Goal: Information Seeking & Learning: Learn about a topic

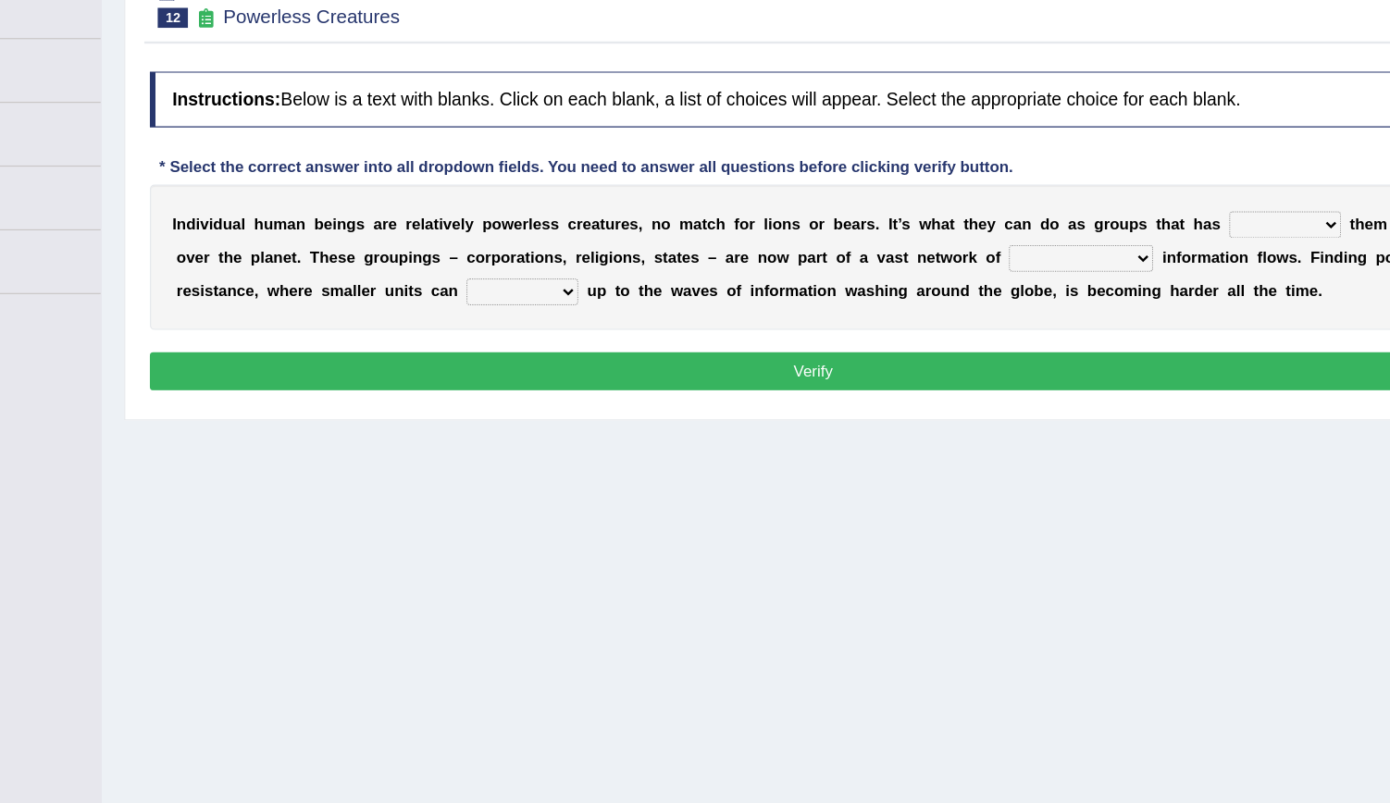
scroll to position [168, 0]
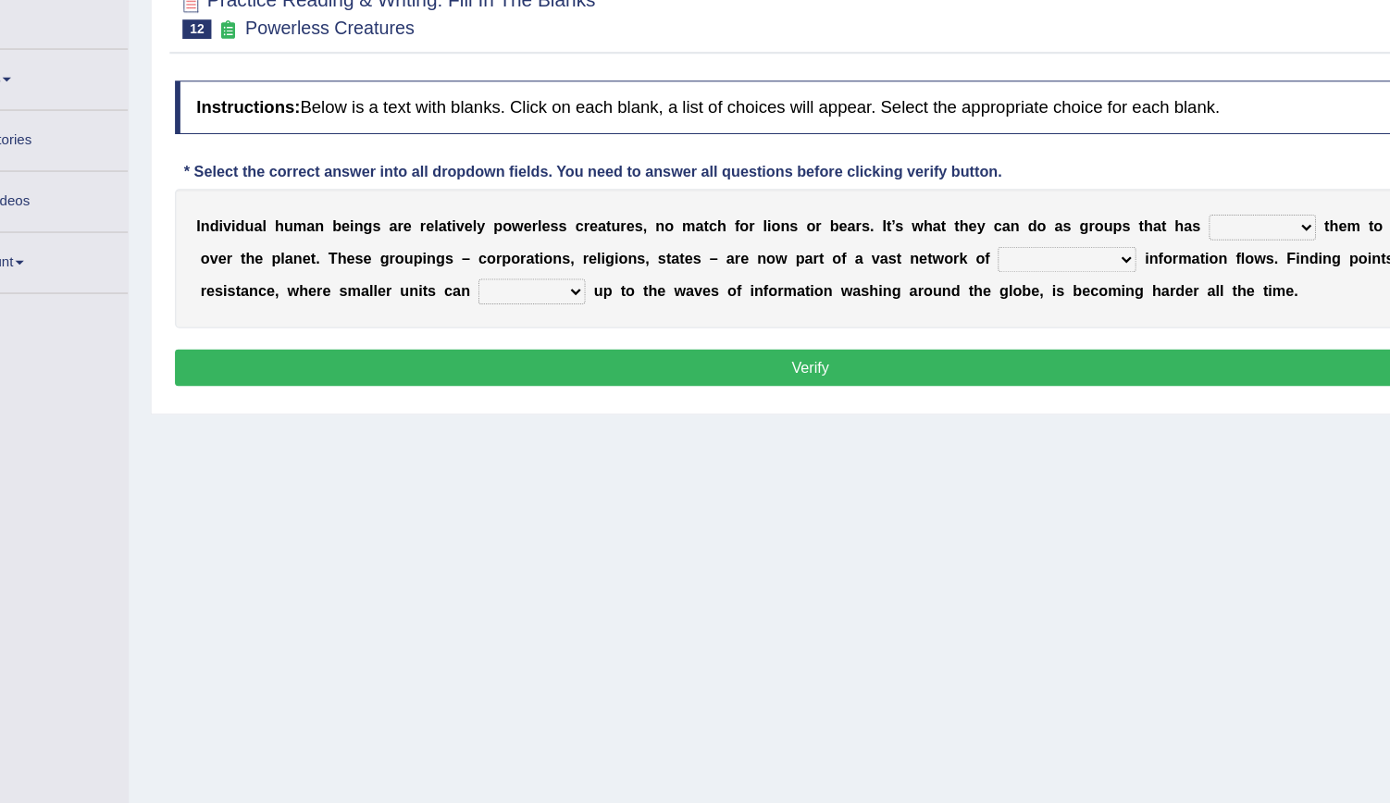
click at [1041, 236] on select "enabled contended embodied conjured" at bounding box center [1192, 236] width 93 height 22
select select "enabled"
click at [1041, 225] on select "enabled contended embodied conjured" at bounding box center [1192, 236] width 93 height 22
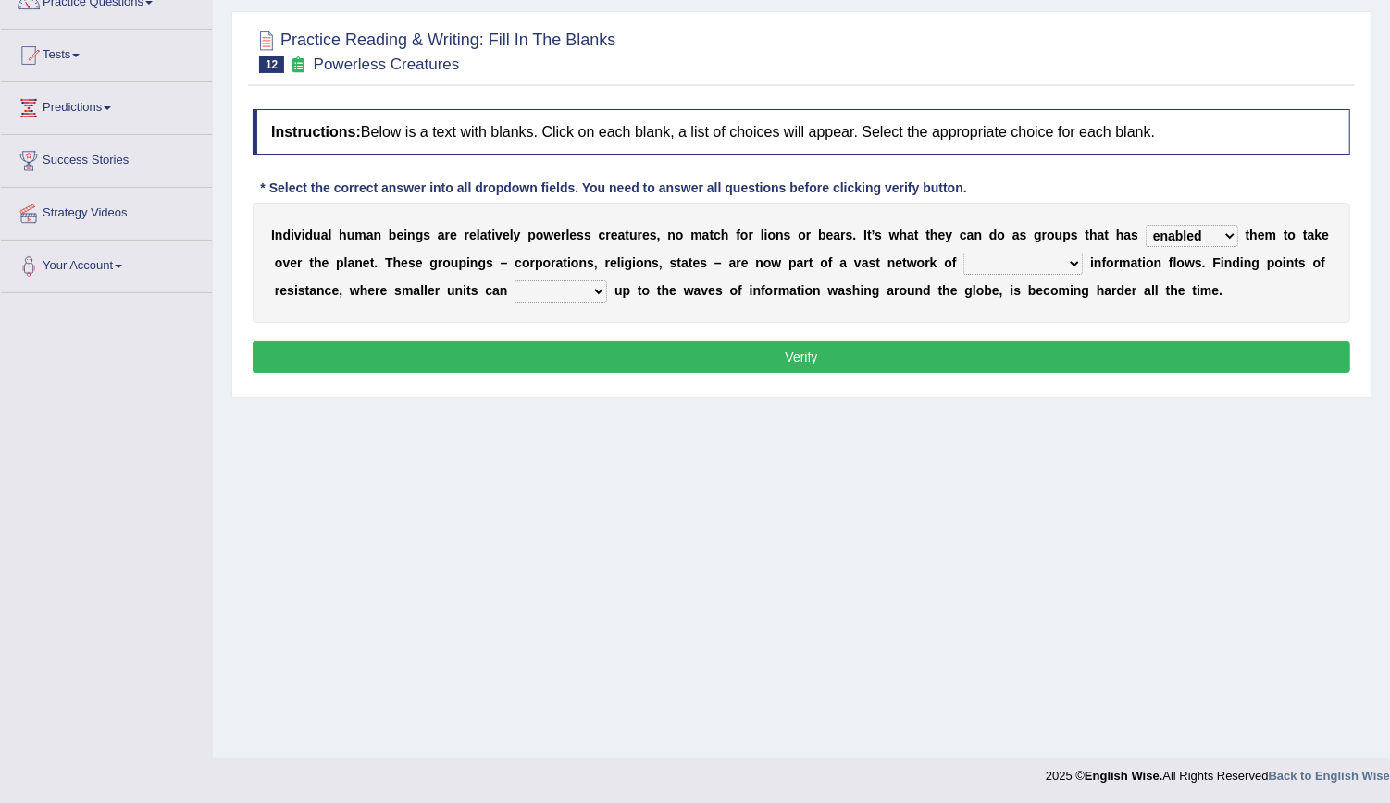
click at [964, 263] on select "interconnected overlapping fastened exploited" at bounding box center [1023, 264] width 119 height 22
select select "interconnected"
click at [964, 253] on select "interconnected overlapping fastened exploited" at bounding box center [1023, 264] width 119 height 22
click at [515, 288] on select "stand raise hail pump" at bounding box center [561, 291] width 93 height 22
select select "stand"
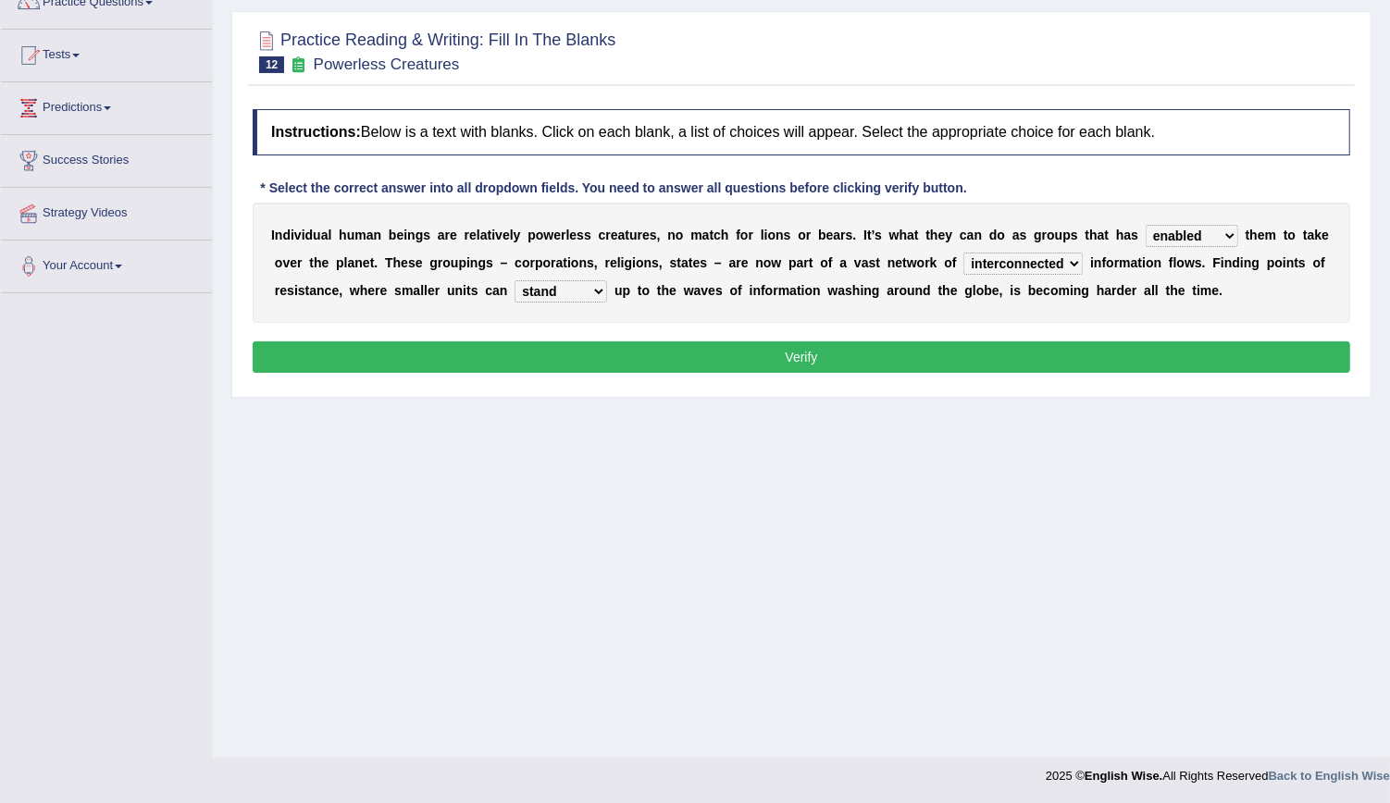
click at [515, 280] on select "stand raise hail pump" at bounding box center [561, 291] width 93 height 22
click at [561, 362] on button "Verify" at bounding box center [802, 357] width 1098 height 31
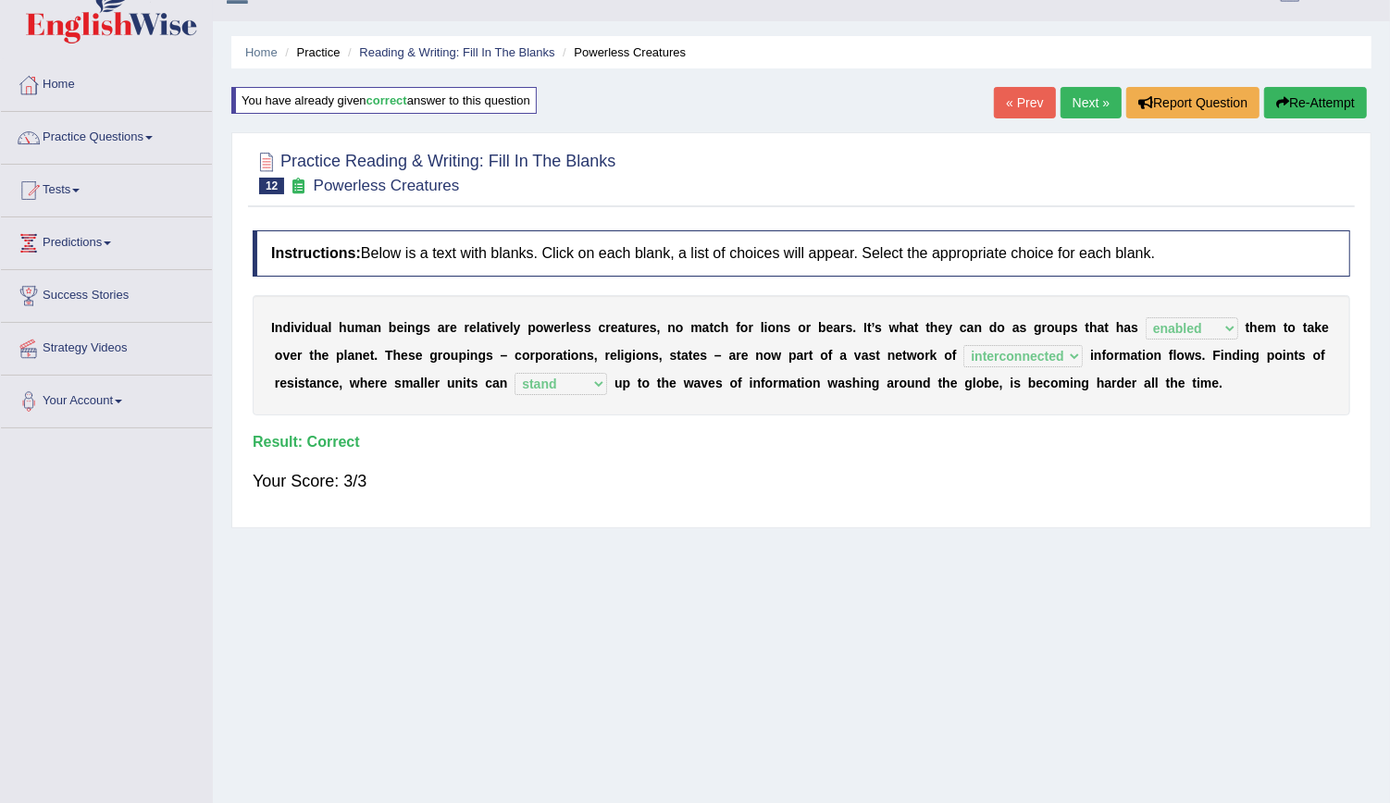
scroll to position [25, 0]
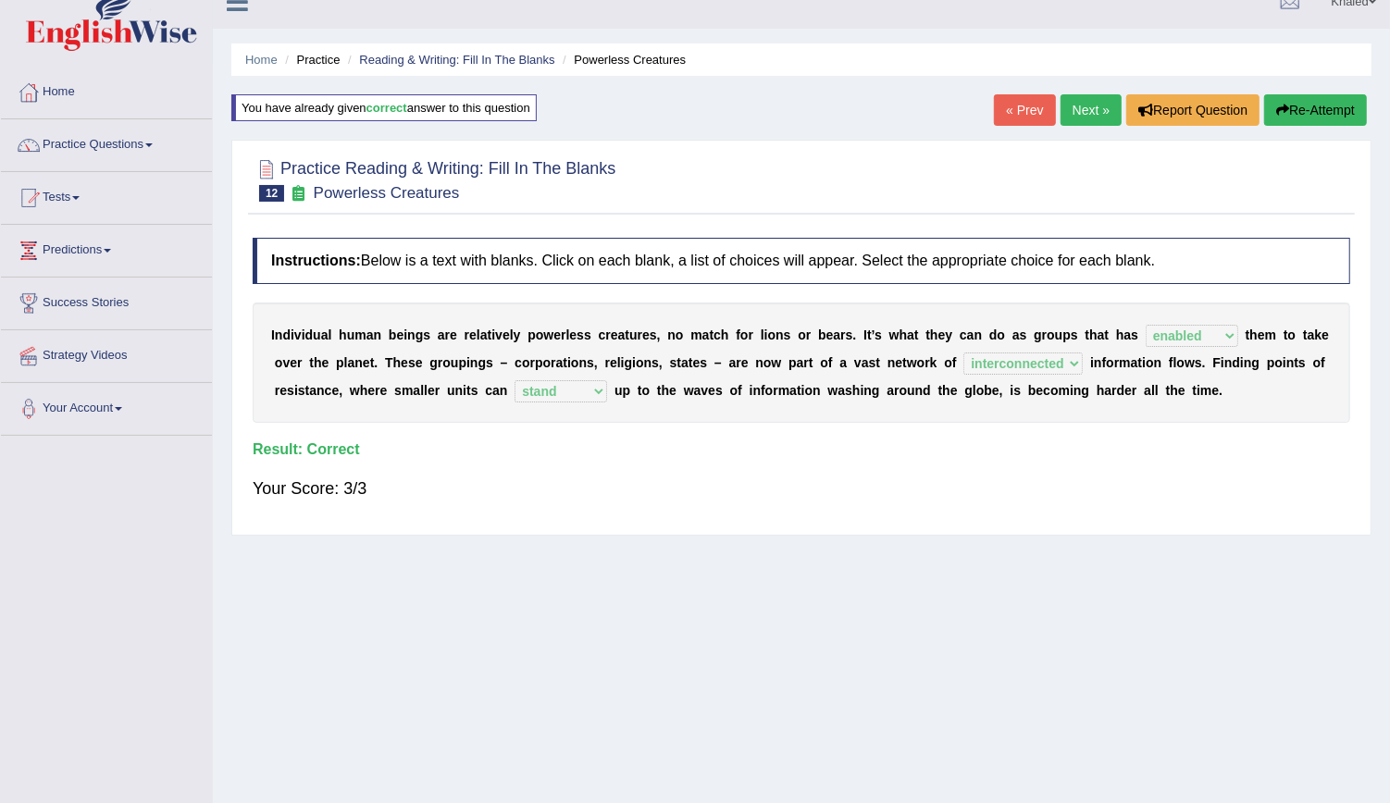
click at [1041, 102] on link "Next »" at bounding box center [1091, 109] width 61 height 31
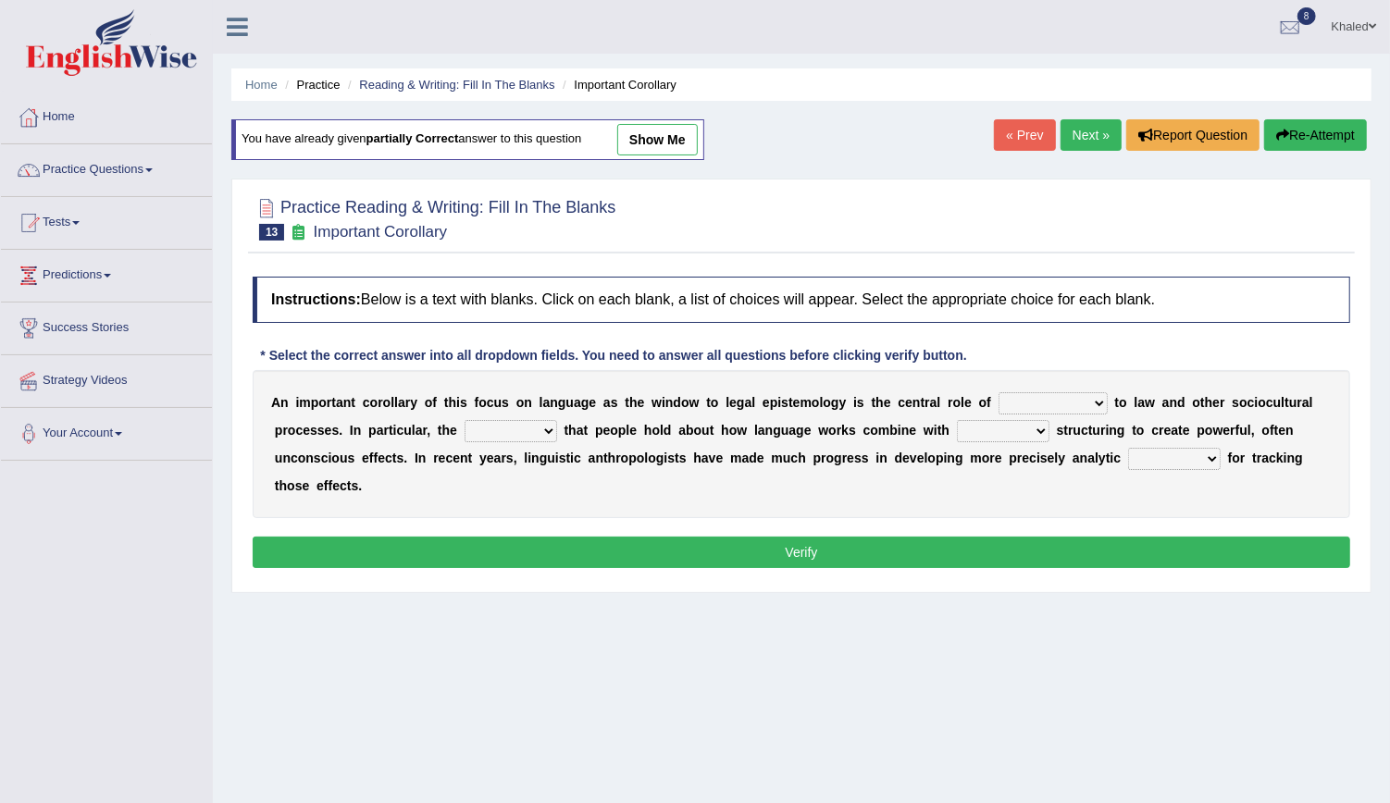
click at [1022, 404] on select "discourse epoch dialect acquaintance" at bounding box center [1053, 403] width 109 height 22
select select "discourse"
click at [999, 392] on select "discourse epoch dialect acquaintance" at bounding box center [1053, 403] width 109 height 22
click at [465, 425] on select "deviation besmirch consent ideas" at bounding box center [511, 431] width 93 height 22
select select "consent"
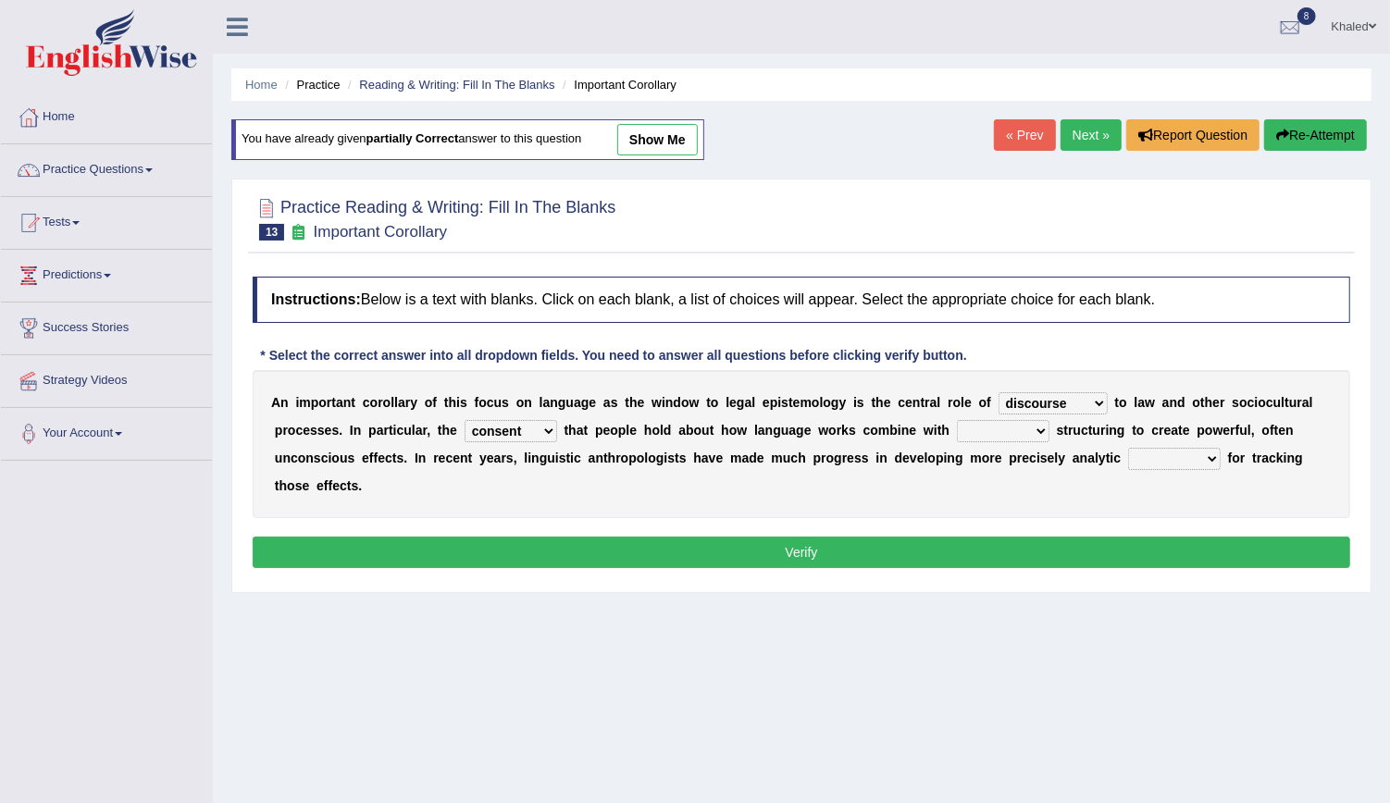
click at [465, 420] on select "deviation besmirch consent ideas" at bounding box center [511, 431] width 93 height 22
click at [957, 424] on select "mandatory linguistic legitimate customary" at bounding box center [1003, 431] width 93 height 22
select select "linguistic"
click at [957, 420] on select "mandatory linguistic legitimate customary" at bounding box center [1003, 431] width 93 height 22
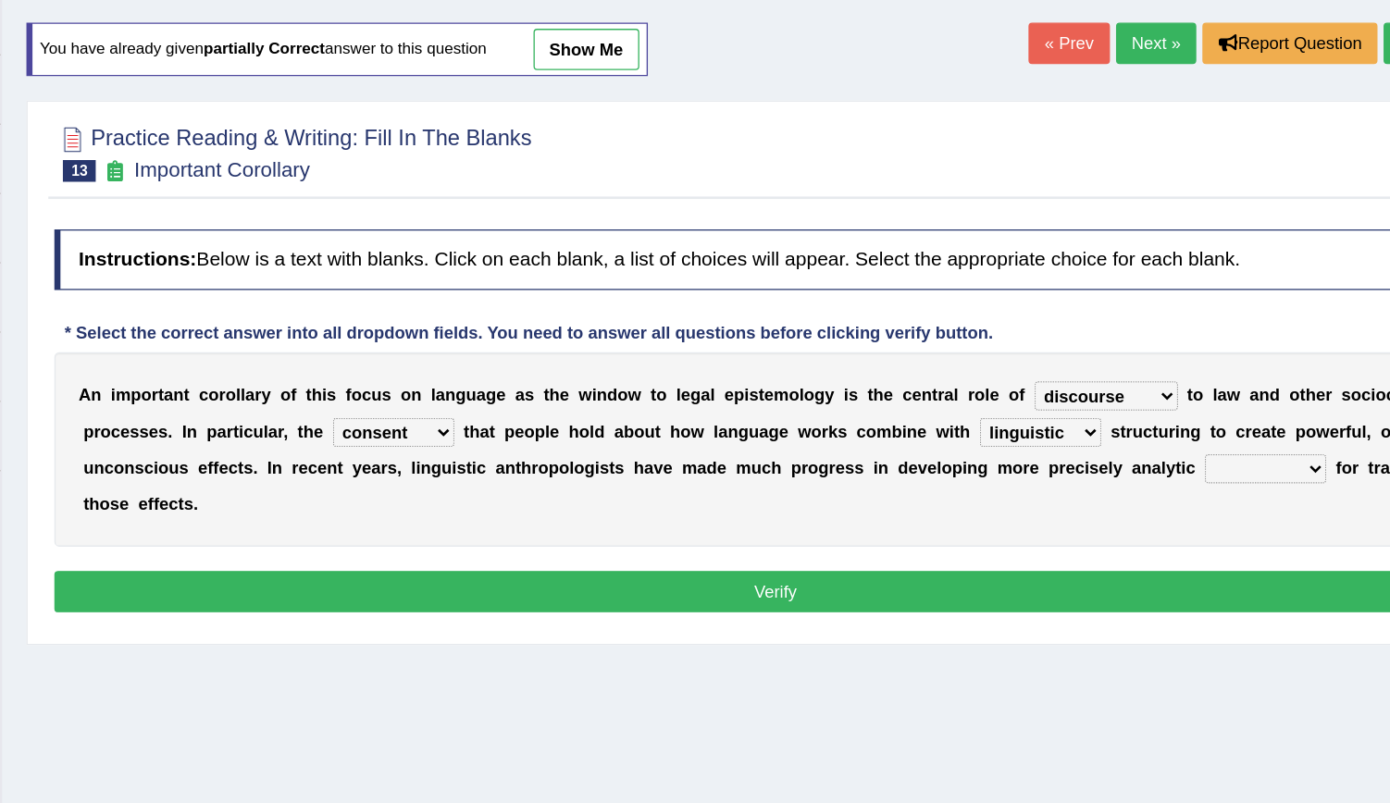
click at [1128, 451] on select "tools appetite albums stroke" at bounding box center [1174, 459] width 93 height 22
select select "stroke"
click at [1128, 448] on select "tools appetite albums stroke" at bounding box center [1174, 459] width 93 height 22
click at [862, 537] on button "Verify" at bounding box center [802, 552] width 1098 height 31
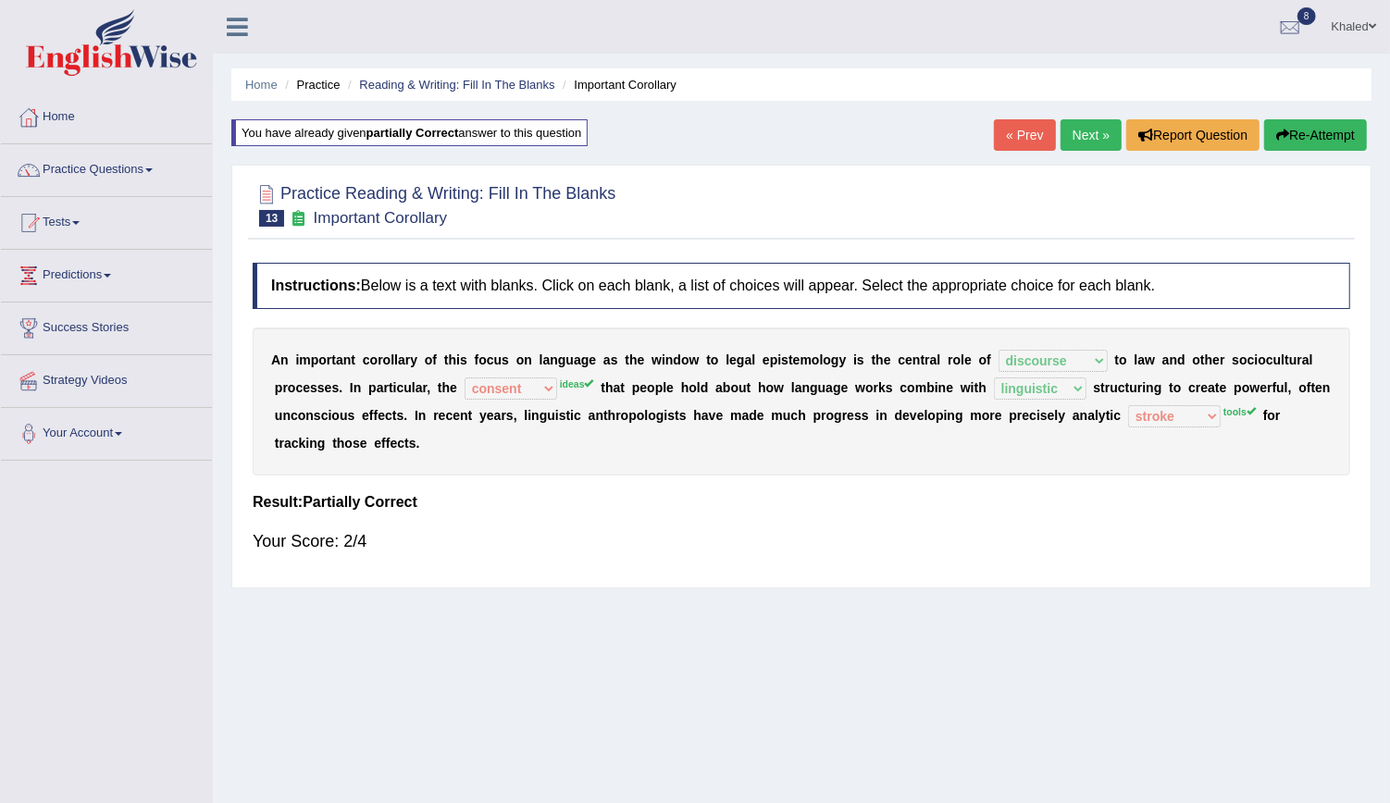
click at [1080, 140] on link "Next »" at bounding box center [1091, 134] width 61 height 31
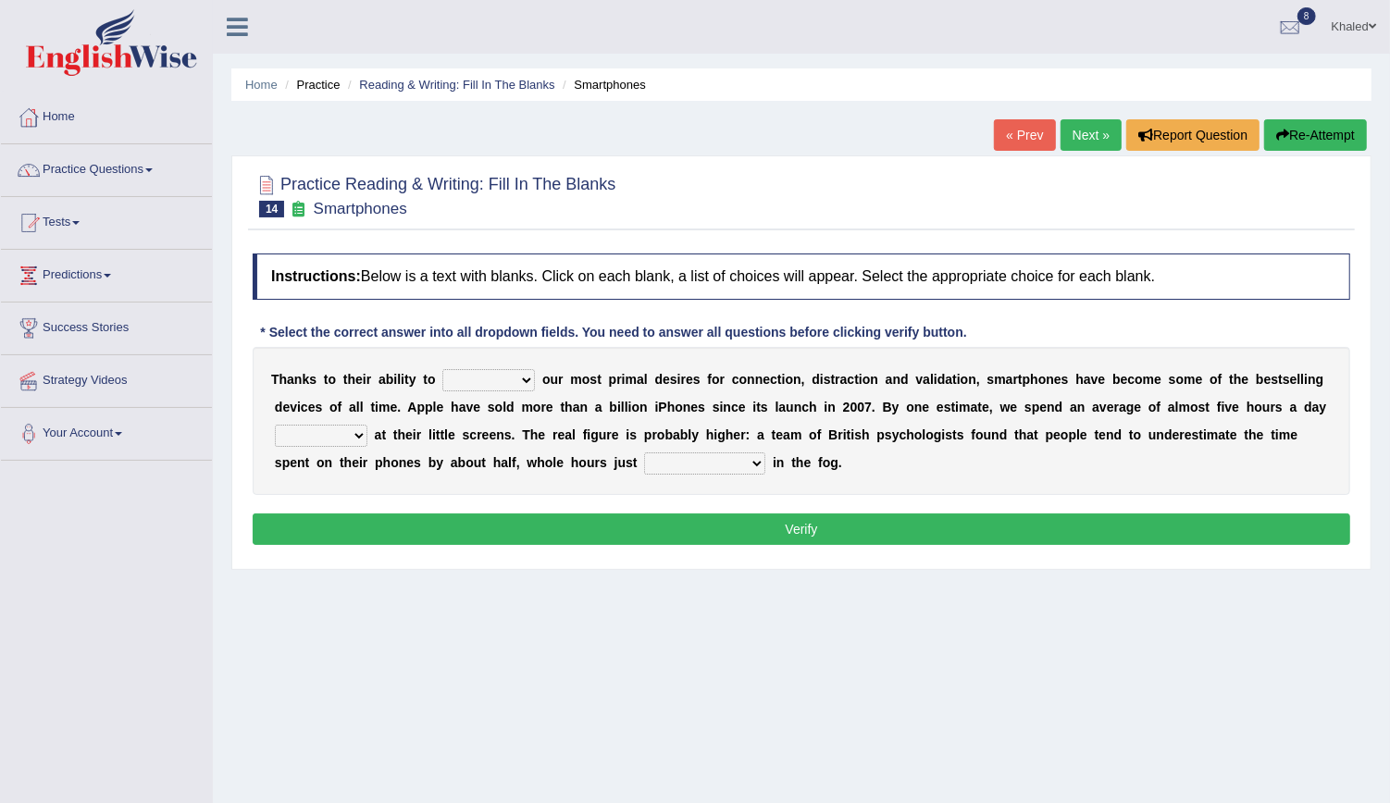
click at [472, 374] on select "hijack describe sharpen conserve" at bounding box center [488, 380] width 93 height 22
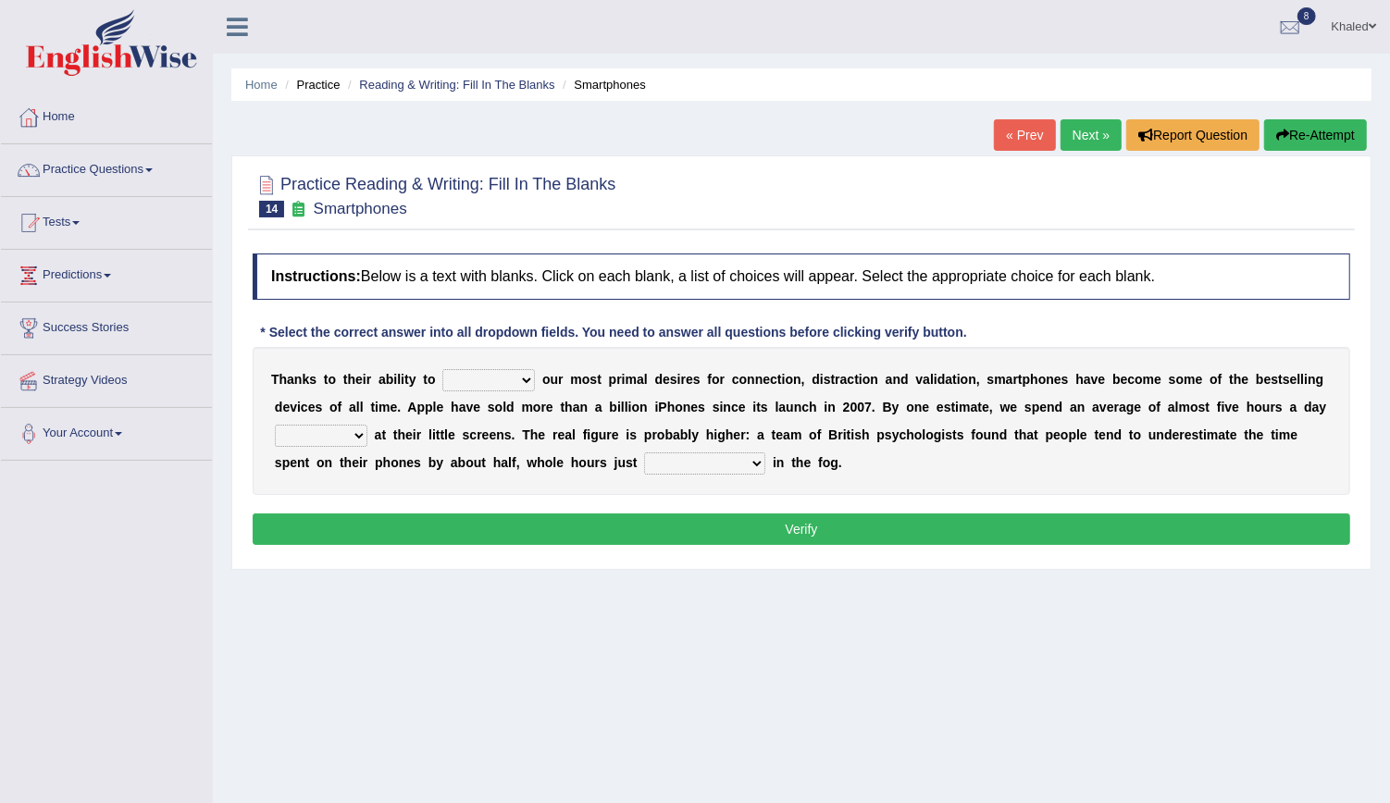
select select "describe"
click at [442, 369] on select "hijack describe sharpen conserve" at bounding box center [488, 380] width 93 height 22
click at [367, 425] on select "watching waggling snoring staring" at bounding box center [321, 436] width 93 height 22
select select "watching"
click at [367, 425] on select "watching waggling snoring staring" at bounding box center [321, 436] width 93 height 22
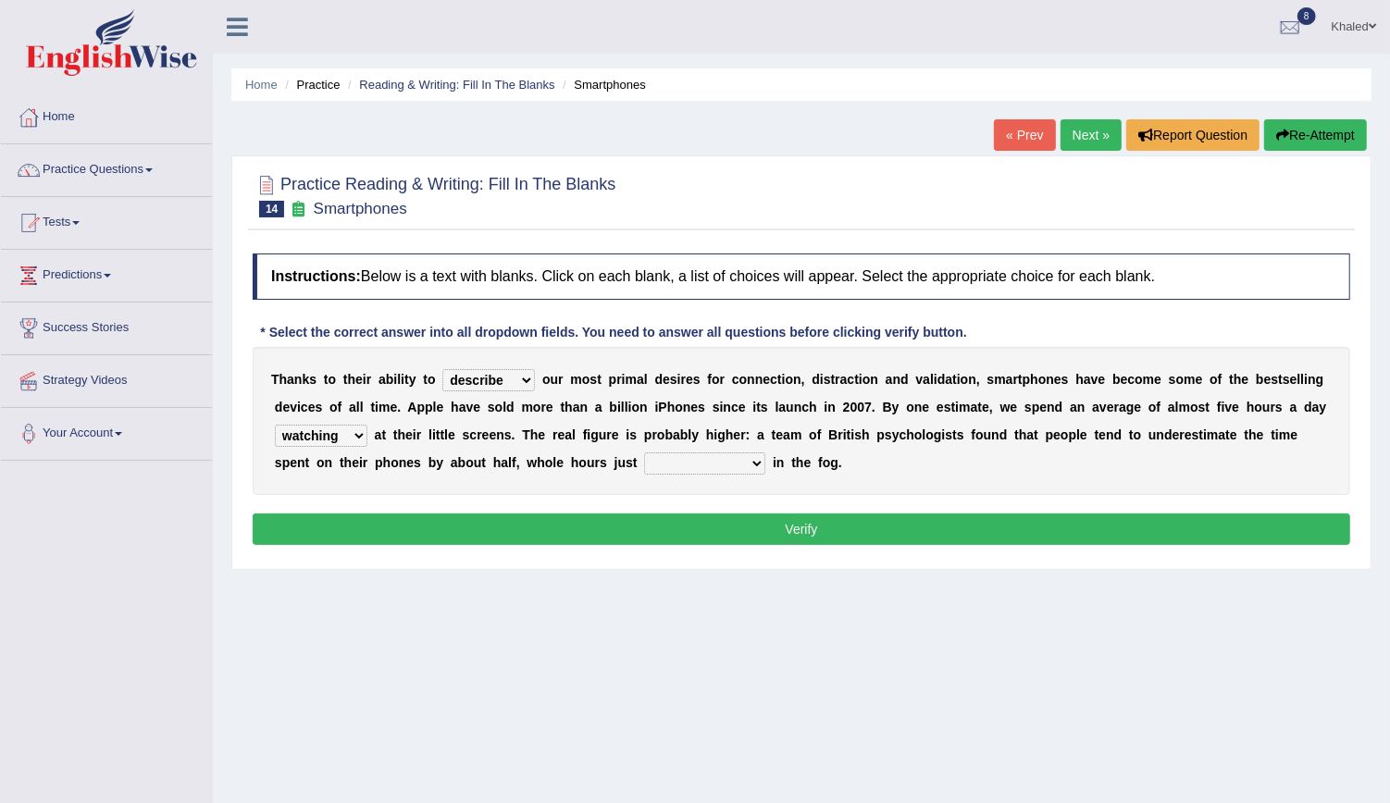
click at [644, 458] on select "has evaporated evaporating evaporate evaporates" at bounding box center [704, 464] width 121 height 22
select select "evaporate"
click at [644, 453] on select "has evaporated evaporating evaporate evaporates" at bounding box center [704, 464] width 121 height 22
click at [529, 524] on button "Verify" at bounding box center [802, 529] width 1098 height 31
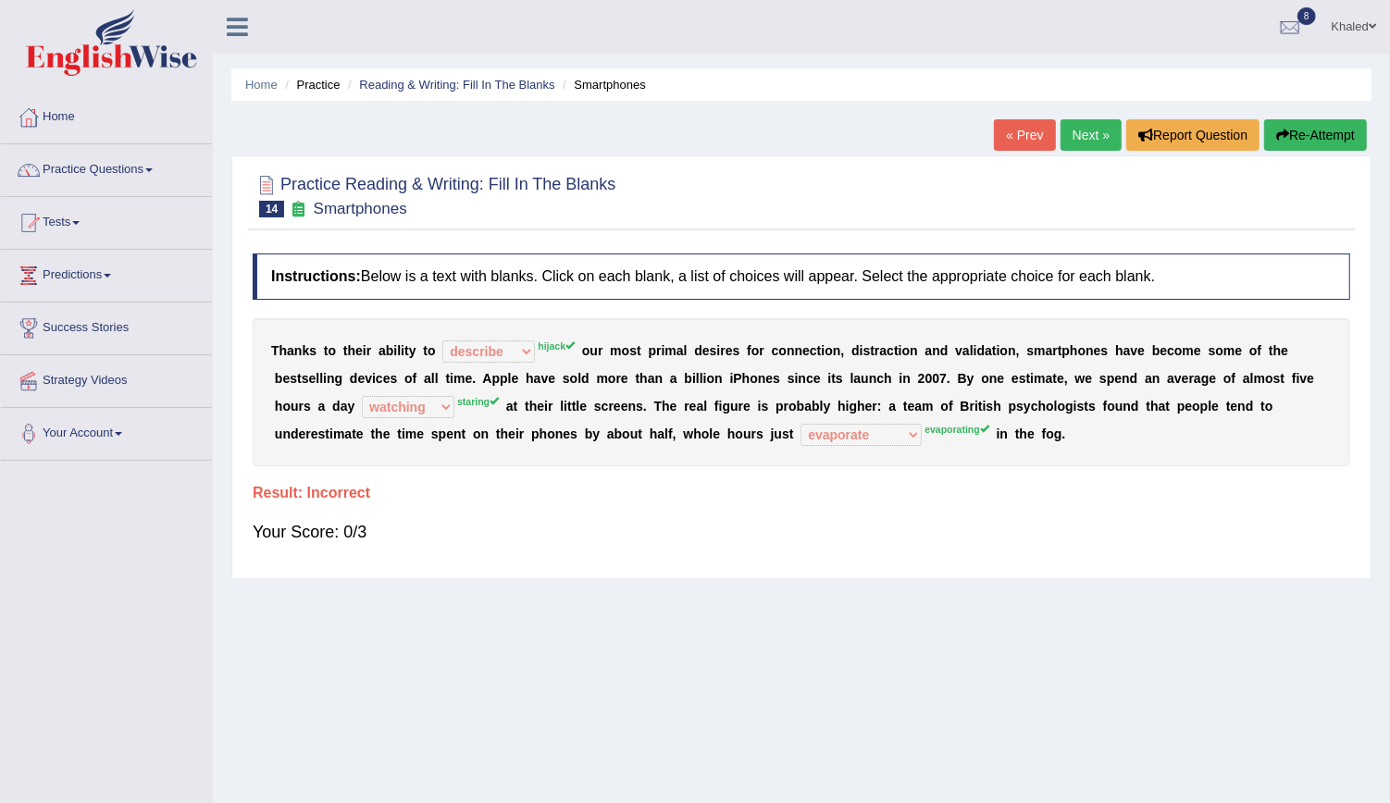
click at [1311, 128] on button "Re-Attempt" at bounding box center [1315, 134] width 103 height 31
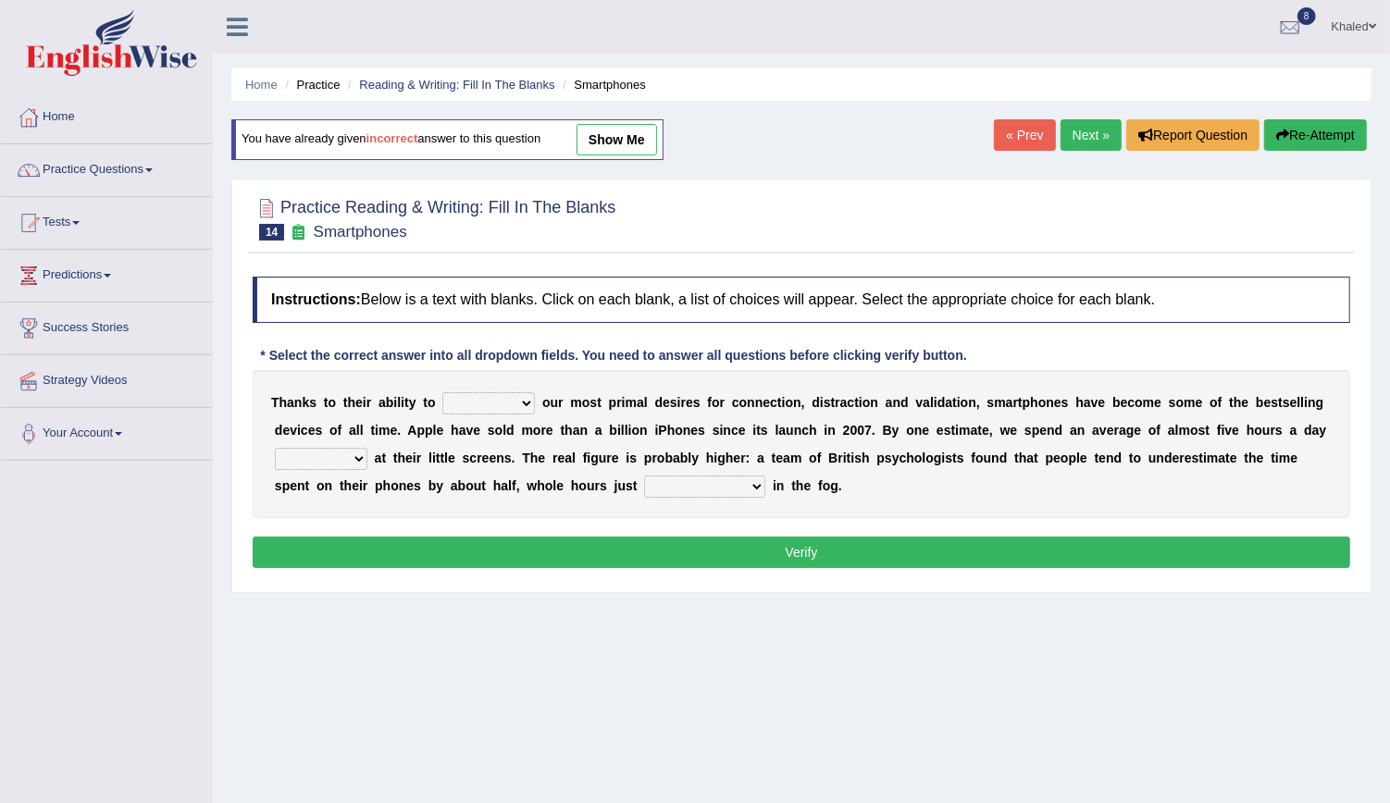
click at [494, 399] on select "hijack describe sharpen conserve" at bounding box center [488, 403] width 93 height 22
select select "conserve"
click at [442, 392] on select "hijack describe sharpen conserve" at bounding box center [488, 403] width 93 height 22
click at [367, 448] on select "watching waggling snoring staring" at bounding box center [321, 459] width 93 height 22
select select "waggling"
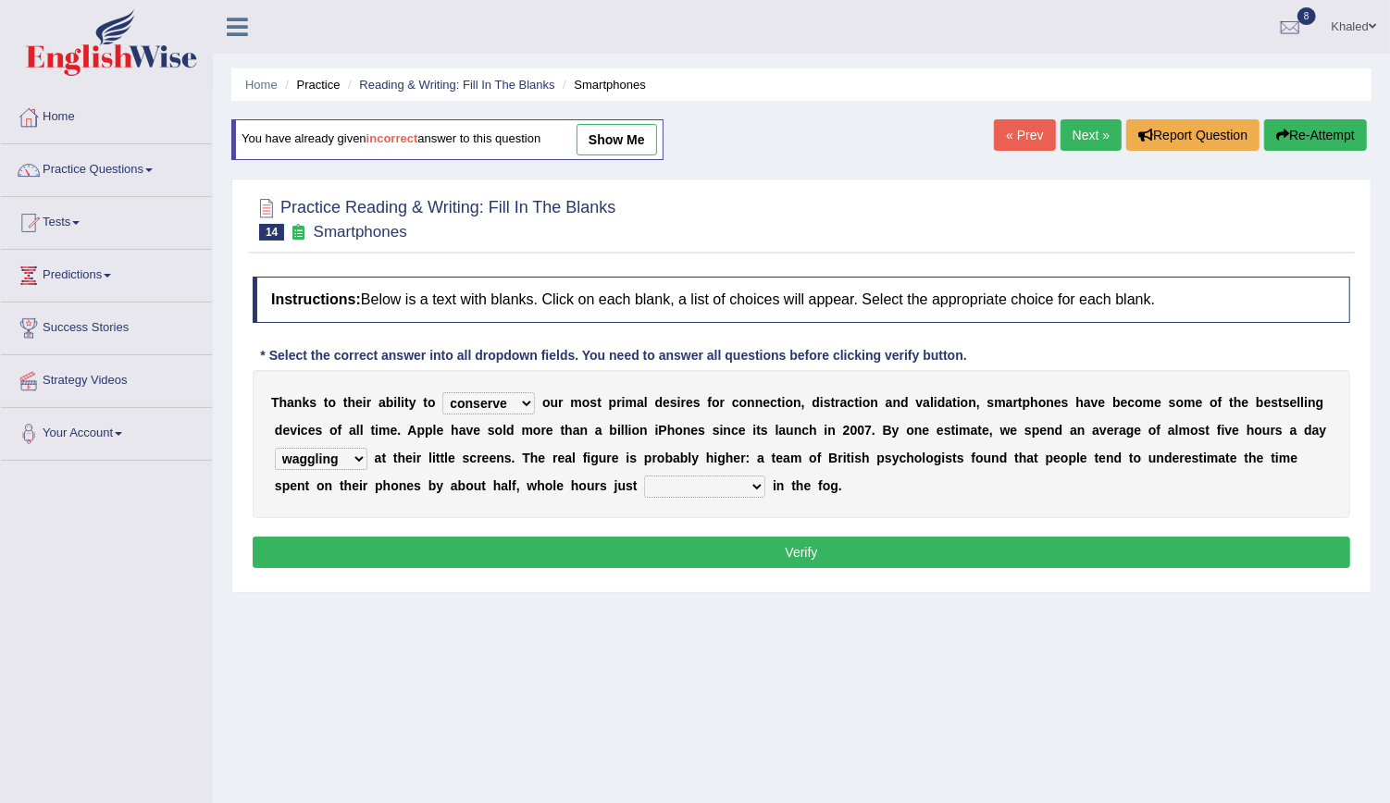
click at [367, 448] on select "watching waggling snoring staring" at bounding box center [321, 459] width 93 height 22
click at [644, 480] on select "has evaporated evaporating evaporate evaporates" at bounding box center [704, 487] width 121 height 22
select select "has evaporated"
click at [644, 476] on select "has evaporated evaporating evaporate evaporates" at bounding box center [704, 487] width 121 height 22
click at [544, 547] on button "Verify" at bounding box center [802, 552] width 1098 height 31
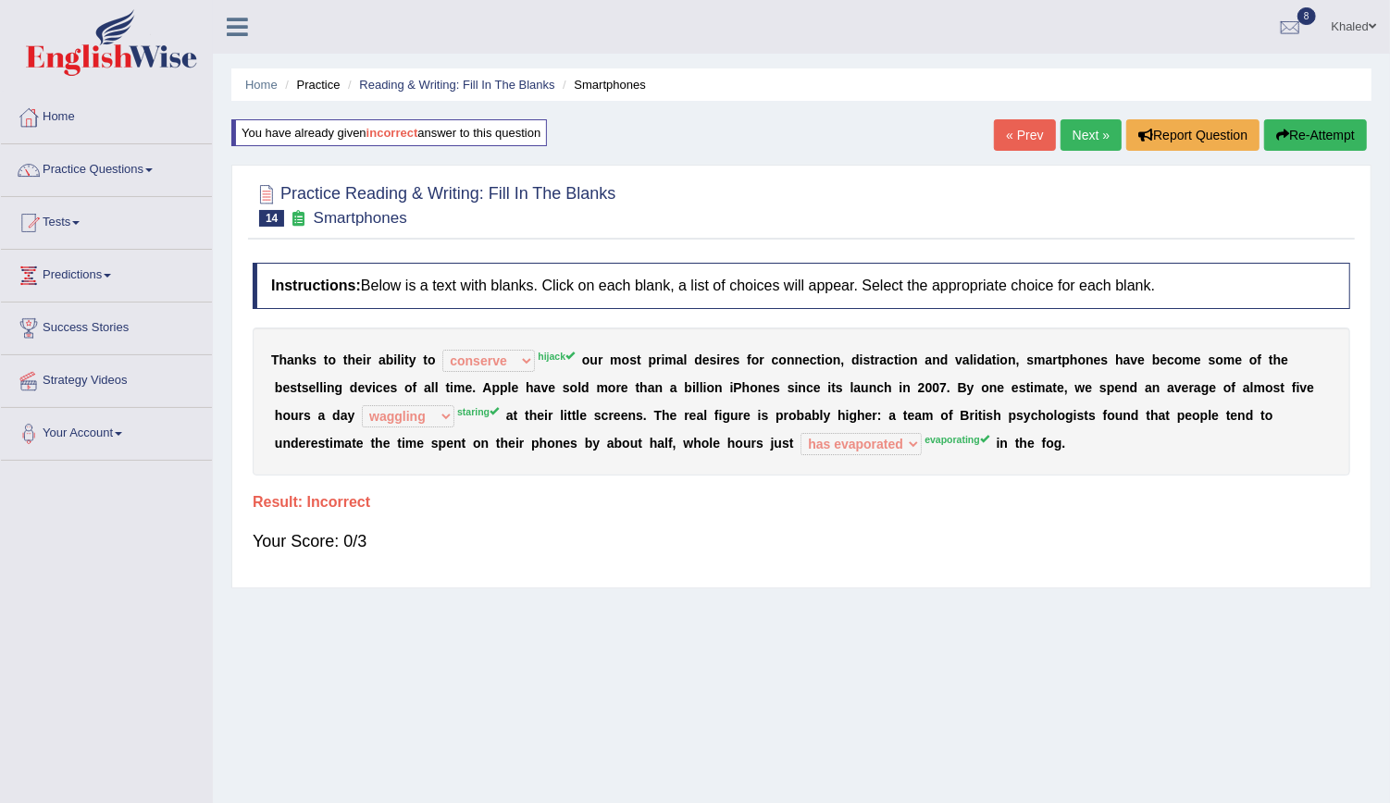
click at [1292, 380] on b "f" at bounding box center [1294, 387] width 5 height 15
click at [1089, 137] on link "Next »" at bounding box center [1091, 134] width 61 height 31
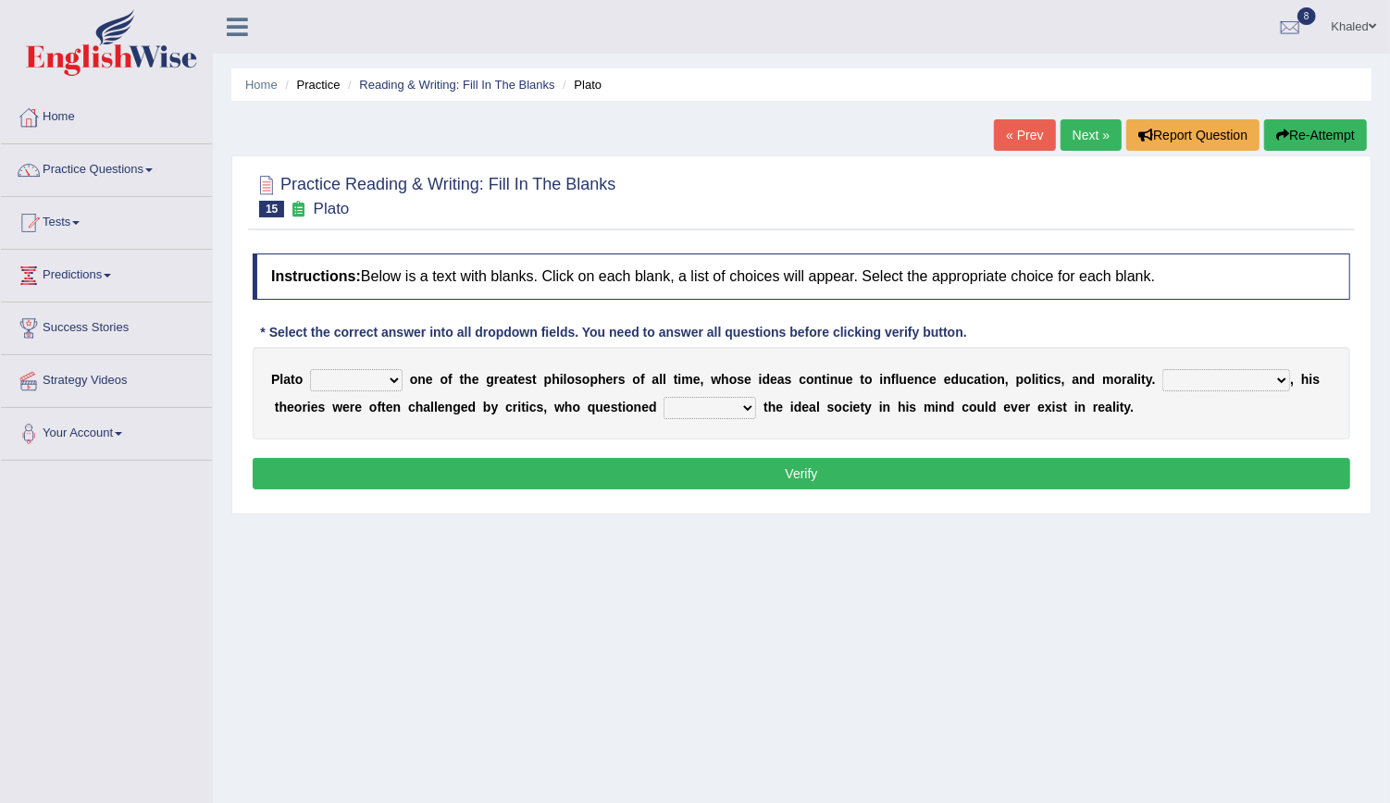
click at [363, 379] on select "keeps comes claims remains" at bounding box center [356, 380] width 93 height 22
click at [341, 542] on div "Home Practice Reading & Writing: Fill In The Blanks Plato « Prev Next » Report …" at bounding box center [801, 463] width 1177 height 926
click at [359, 380] on select "keeps comes claims remains" at bounding box center [356, 380] width 93 height 22
select select "remains"
click at [310, 369] on select "keeps comes claims remains" at bounding box center [356, 380] width 93 height 22
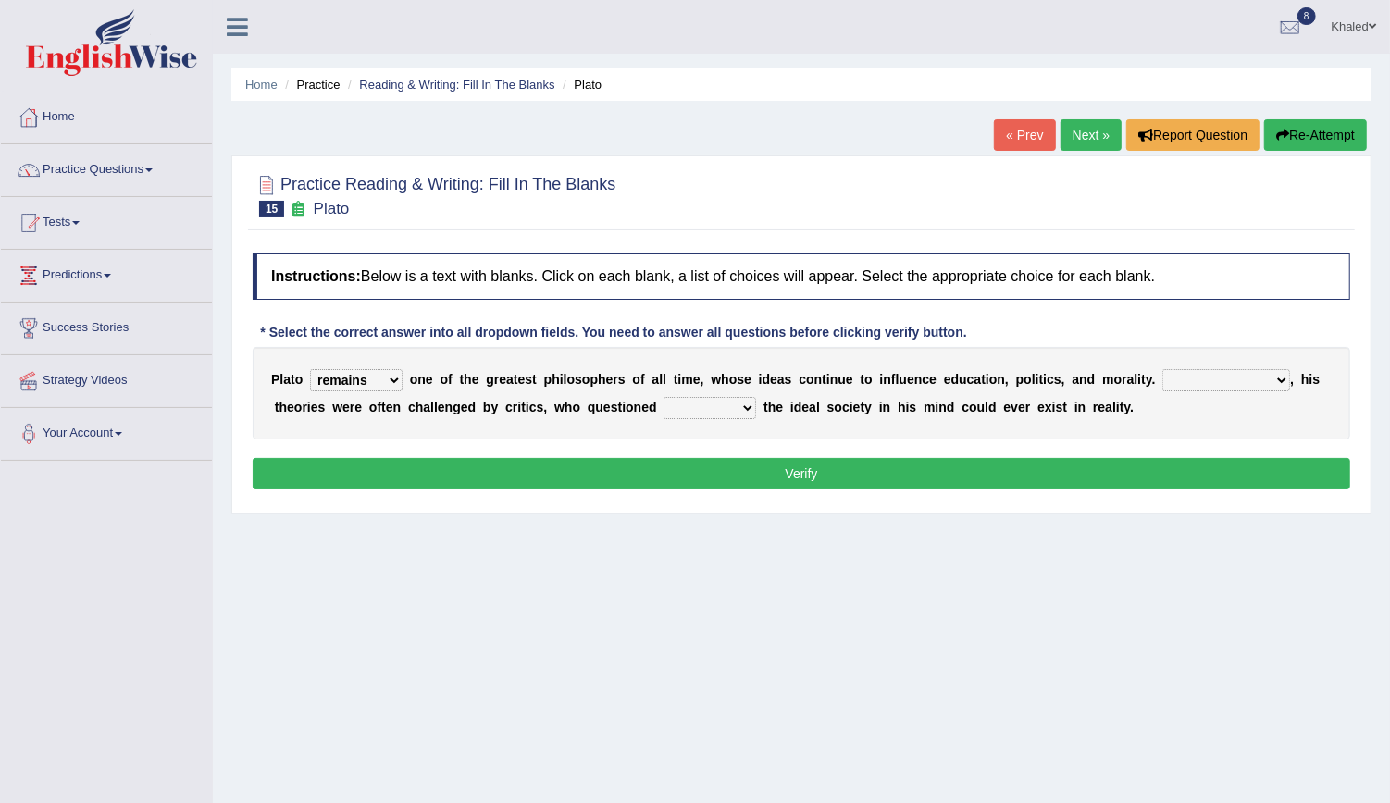
click at [1163, 378] on select "Notwithstanding So However Whatever" at bounding box center [1227, 380] width 128 height 22
select select "So"
click at [1163, 369] on select "Notwithstanding So However Whatever" at bounding box center [1227, 380] width 128 height 22
click at [664, 406] on select "which what that whether" at bounding box center [710, 408] width 93 height 22
click at [664, 397] on select "which what that whether" at bounding box center [710, 408] width 93 height 22
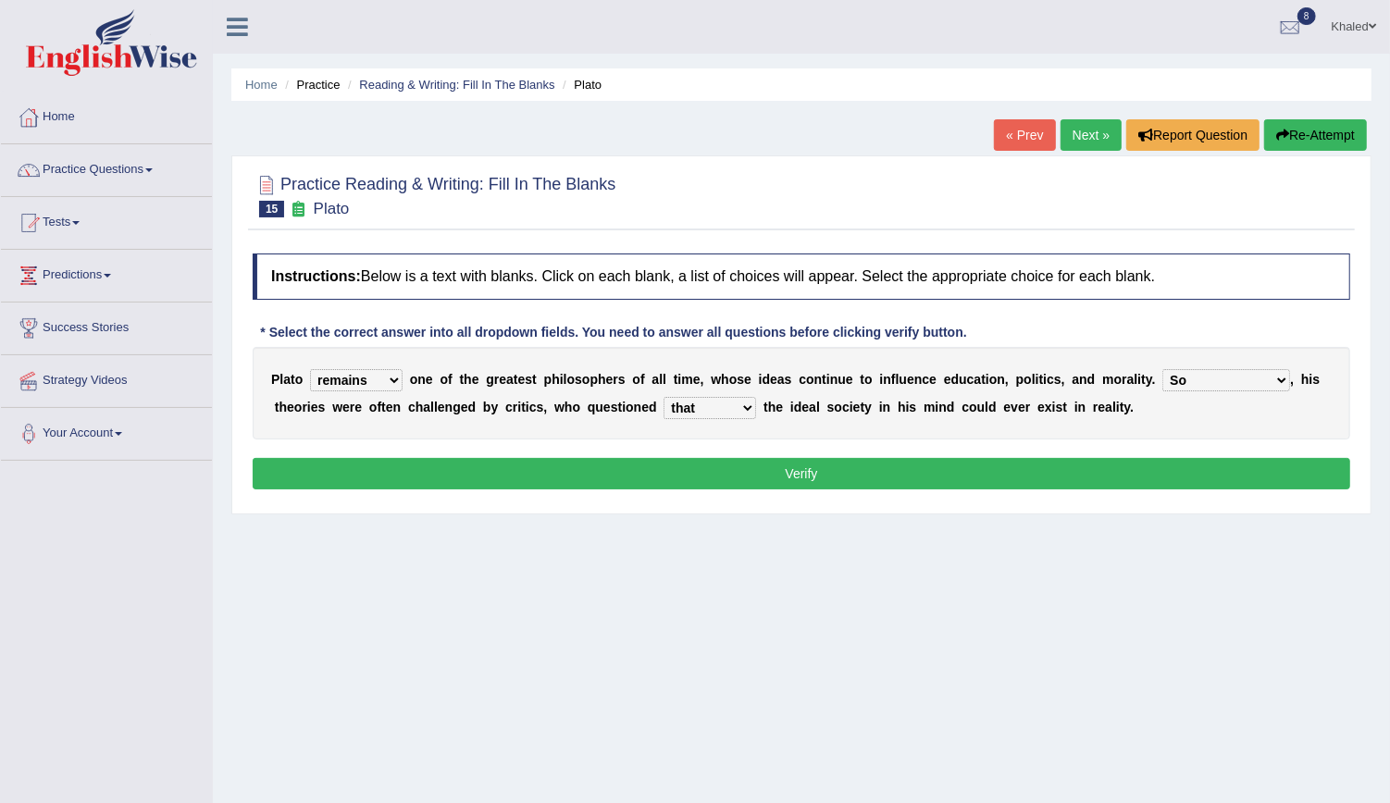
click at [664, 409] on select "which what that whether" at bounding box center [710, 408] width 93 height 22
select select "whether"
click at [664, 397] on select "which what that whether" at bounding box center [710, 408] width 93 height 22
click at [671, 467] on button "Verify" at bounding box center [802, 473] width 1098 height 31
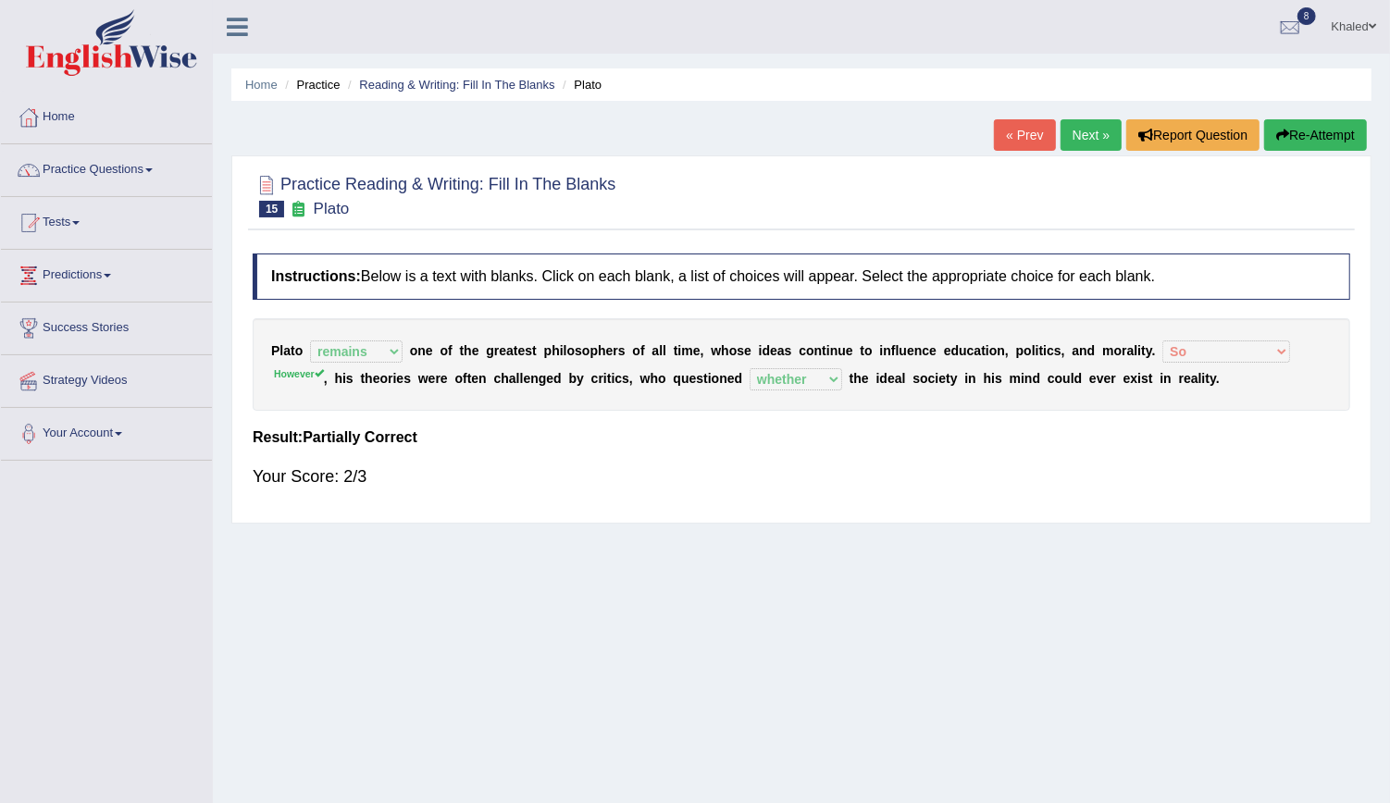
click at [1100, 140] on link "Next »" at bounding box center [1091, 134] width 61 height 31
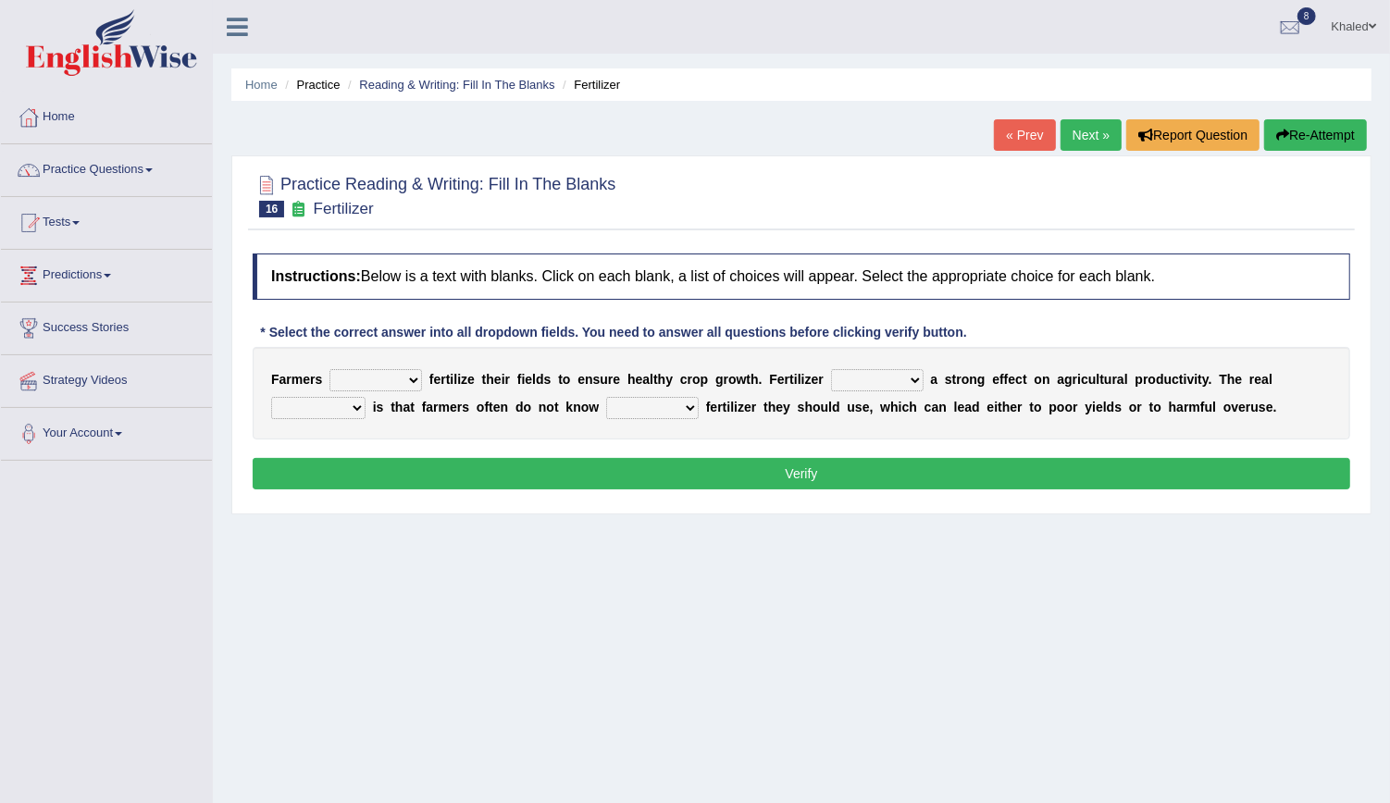
click at [373, 381] on select "must should need can" at bounding box center [376, 380] width 93 height 22
select select "should"
click at [330, 369] on select "must should need can" at bounding box center [376, 380] width 93 height 22
click at [846, 378] on select "has had have having" at bounding box center [877, 380] width 93 height 22
select select "has"
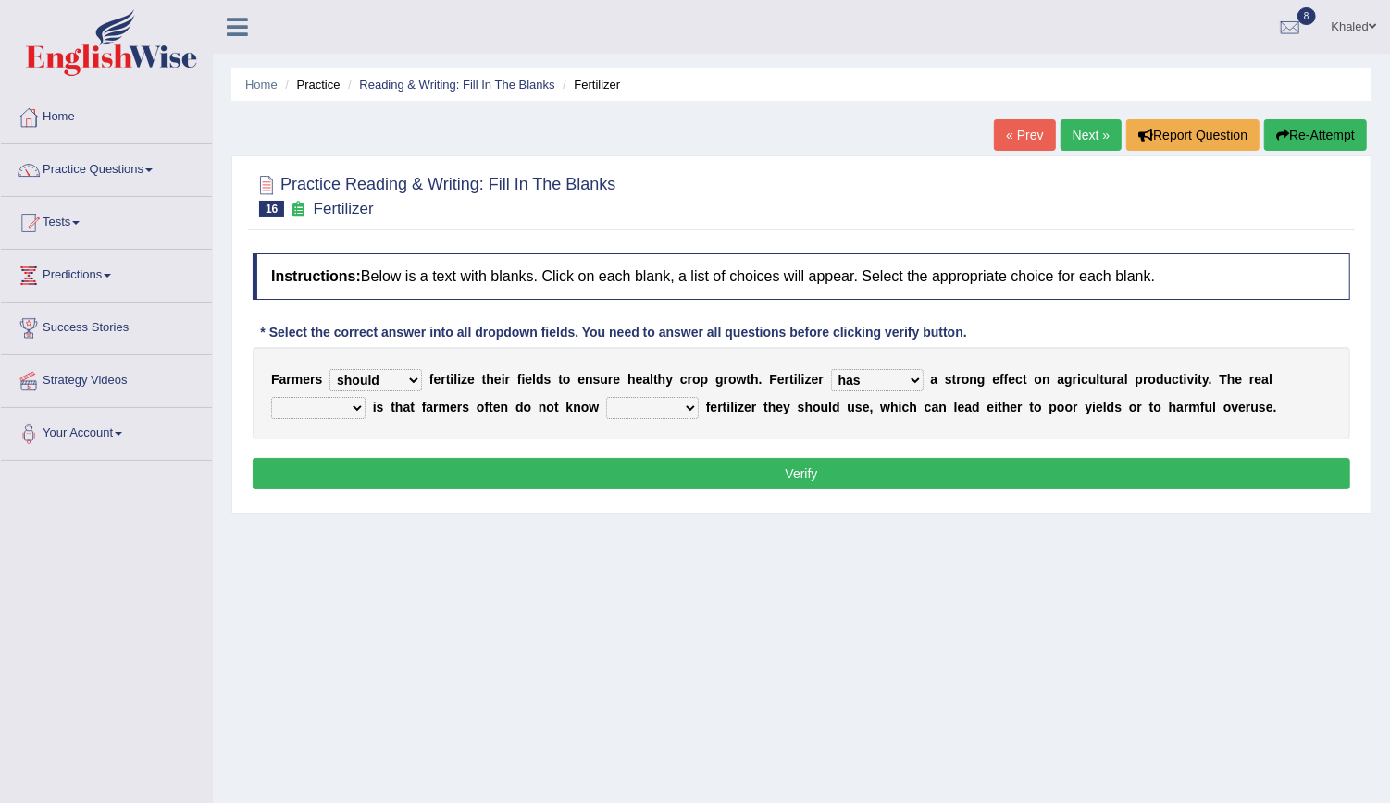
click at [831, 369] on select "has had have having" at bounding box center [877, 380] width 93 height 22
click at [366, 397] on select "problem question conclusion answer" at bounding box center [318, 408] width 94 height 22
select select "problem"
click at [366, 397] on select "problem question conclusion answer" at bounding box center [318, 408] width 94 height 22
click at [606, 411] on select "how much how many however so much" at bounding box center [652, 408] width 93 height 22
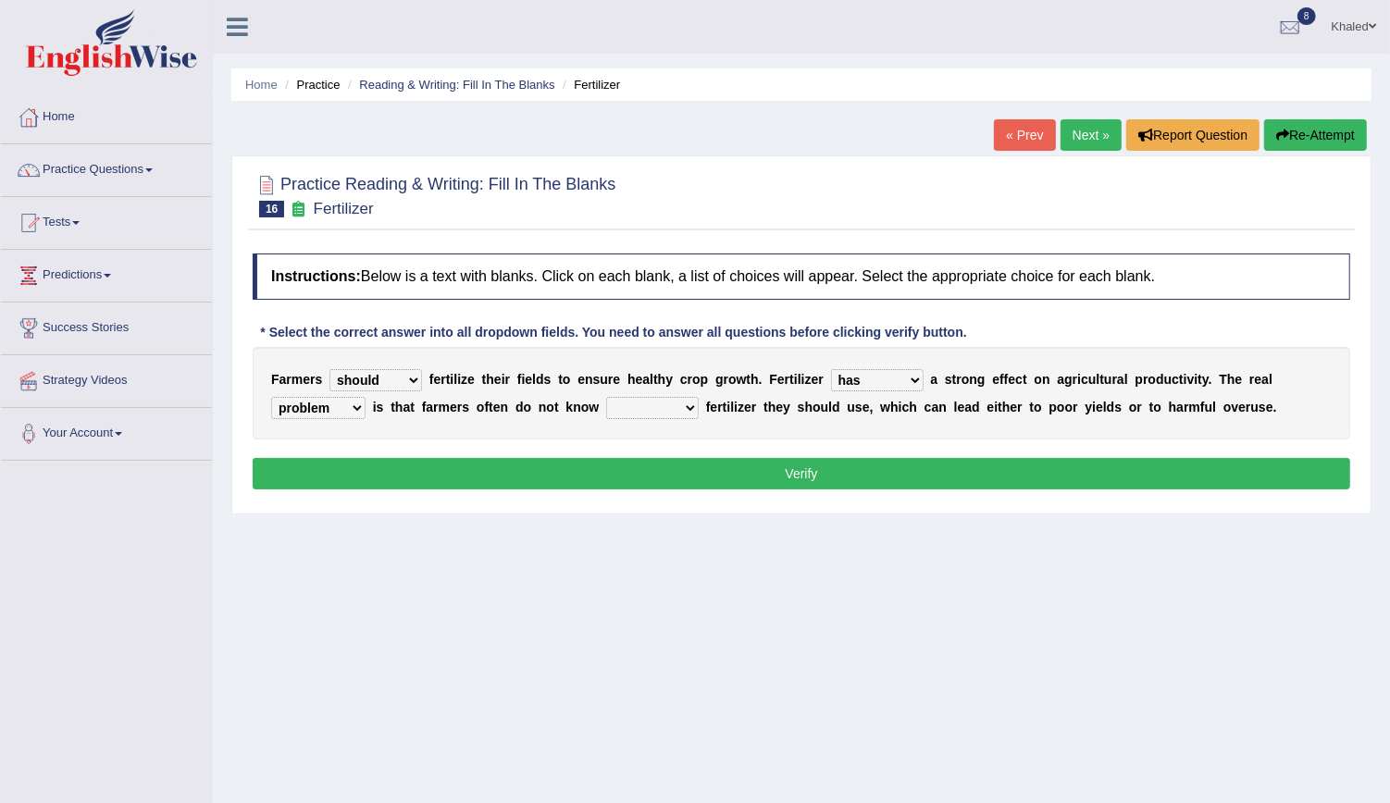
click at [366, 397] on select "problem question conclusion answer" at bounding box center [318, 408] width 94 height 22
click at [606, 409] on select "how much how many however so much" at bounding box center [652, 408] width 93 height 22
select select "how many"
click at [606, 397] on select "how much how many however so much" at bounding box center [652, 408] width 93 height 22
click at [558, 467] on button "Verify" at bounding box center [802, 473] width 1098 height 31
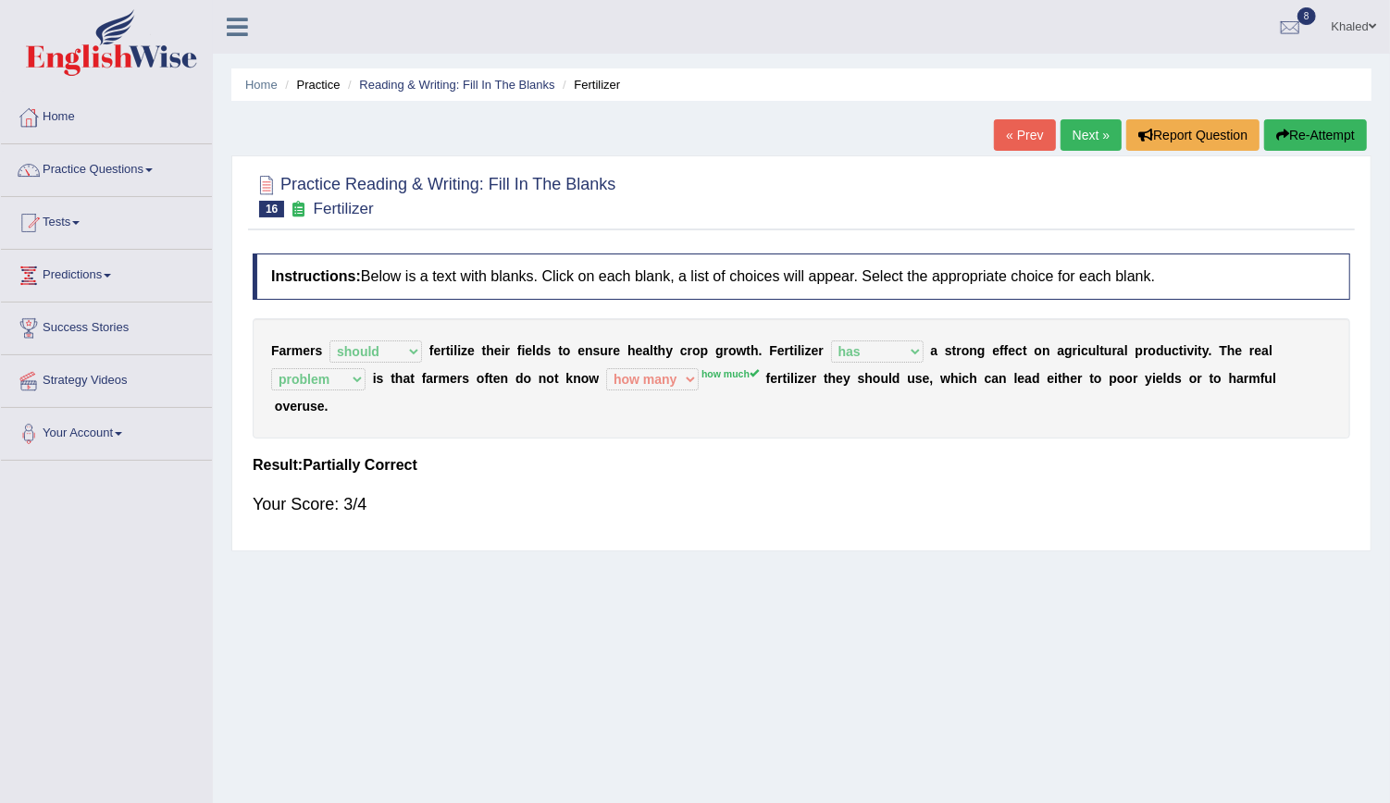
click at [74, 172] on link "Practice Questions" at bounding box center [106, 167] width 211 height 46
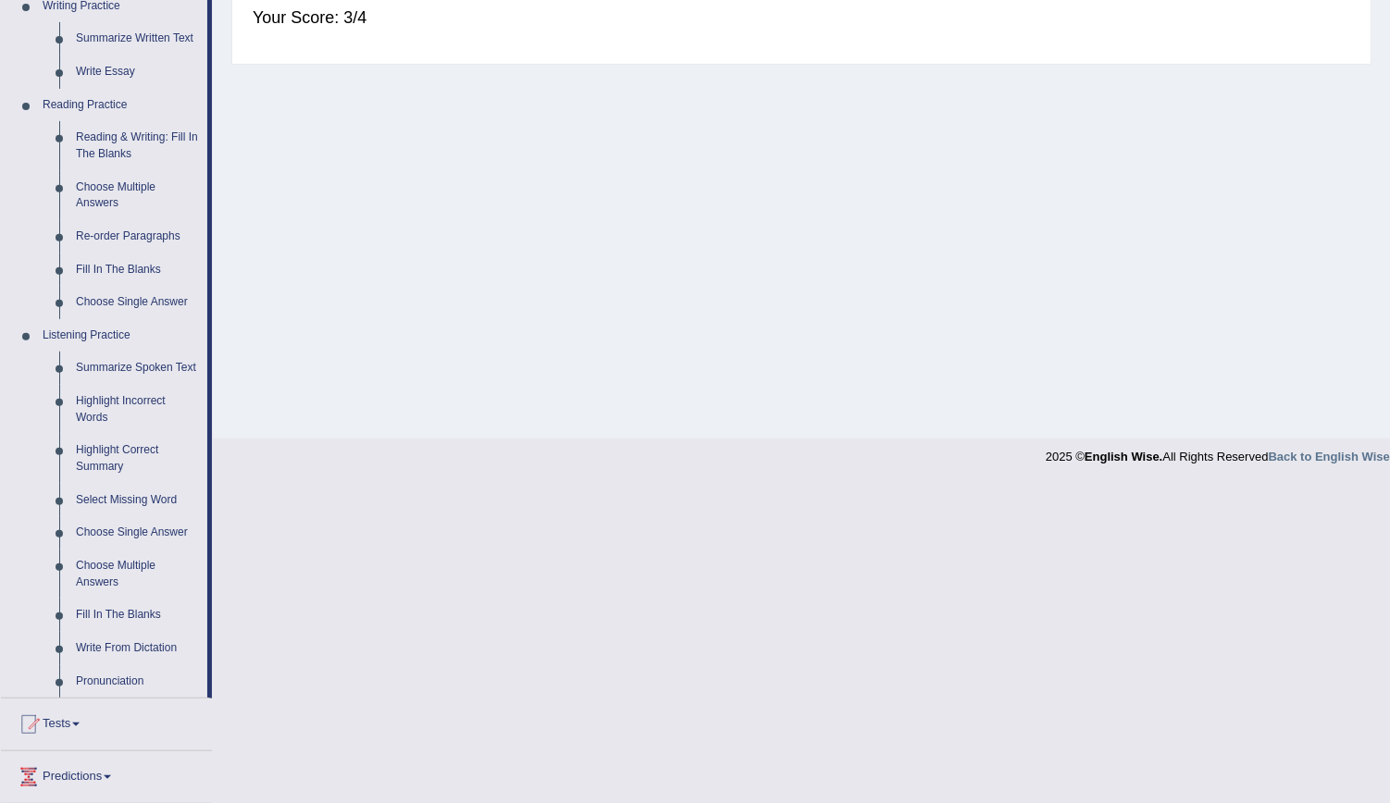
scroll to position [492, 0]
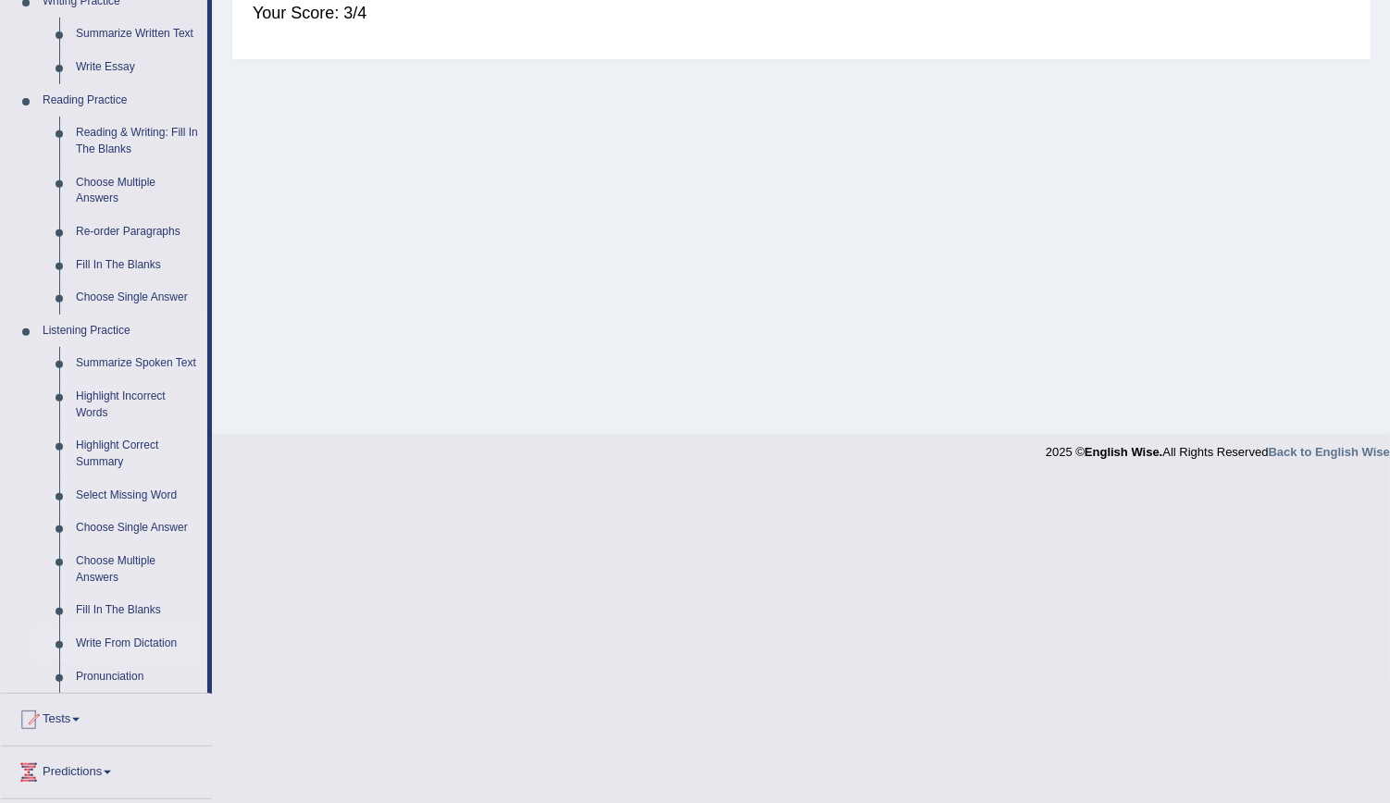
click at [122, 638] on link "Write From Dictation" at bounding box center [138, 644] width 140 height 33
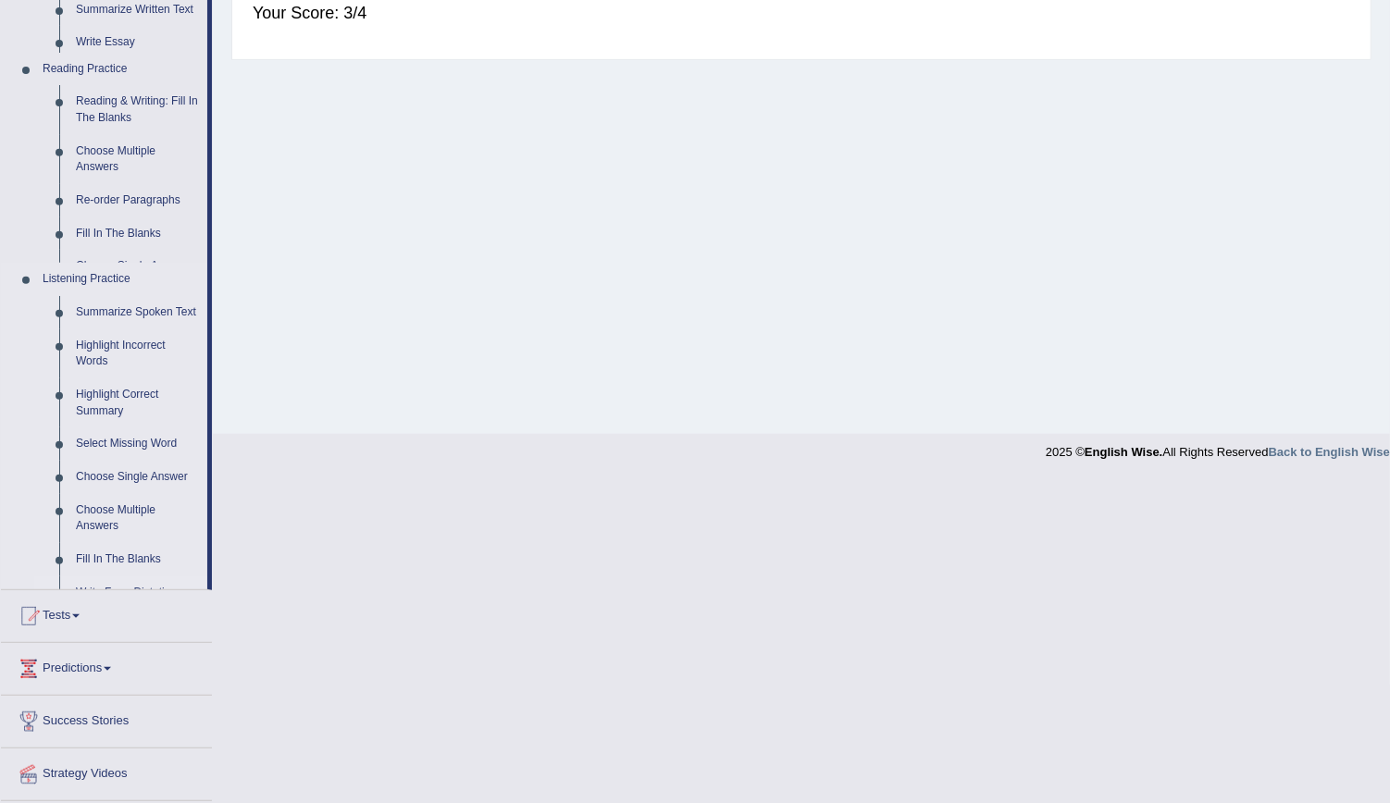
scroll to position [168, 0]
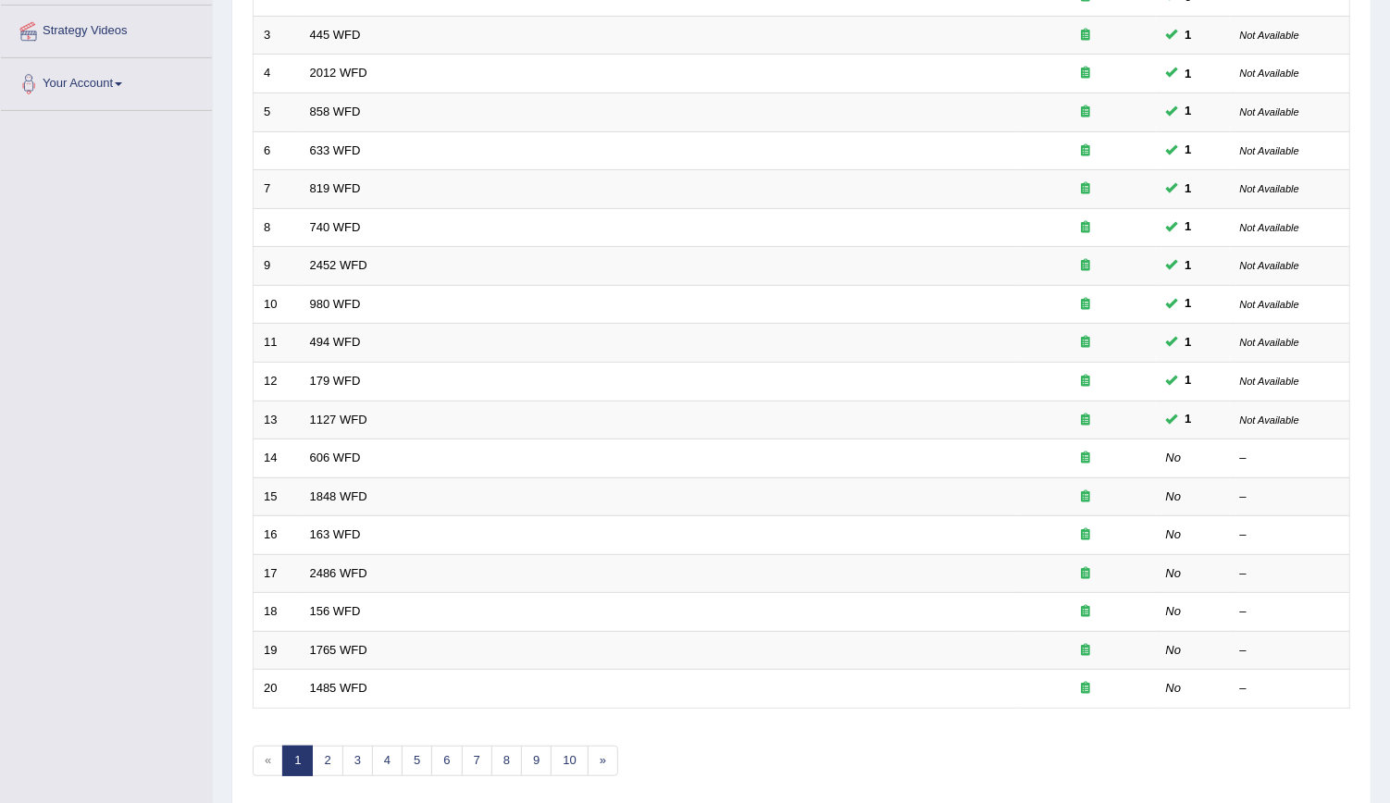
scroll to position [353, 0]
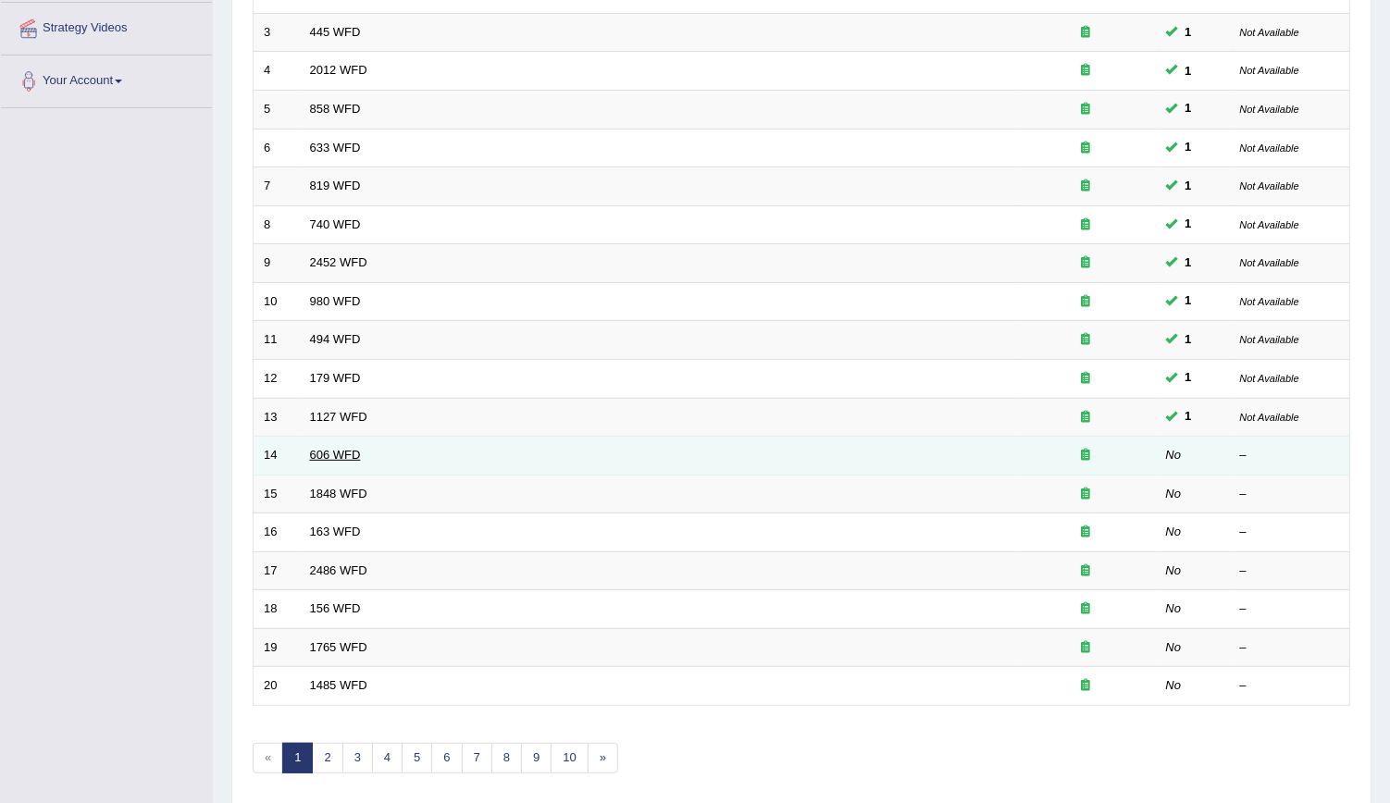
click at [320, 452] on link "606 WFD" at bounding box center [335, 455] width 51 height 14
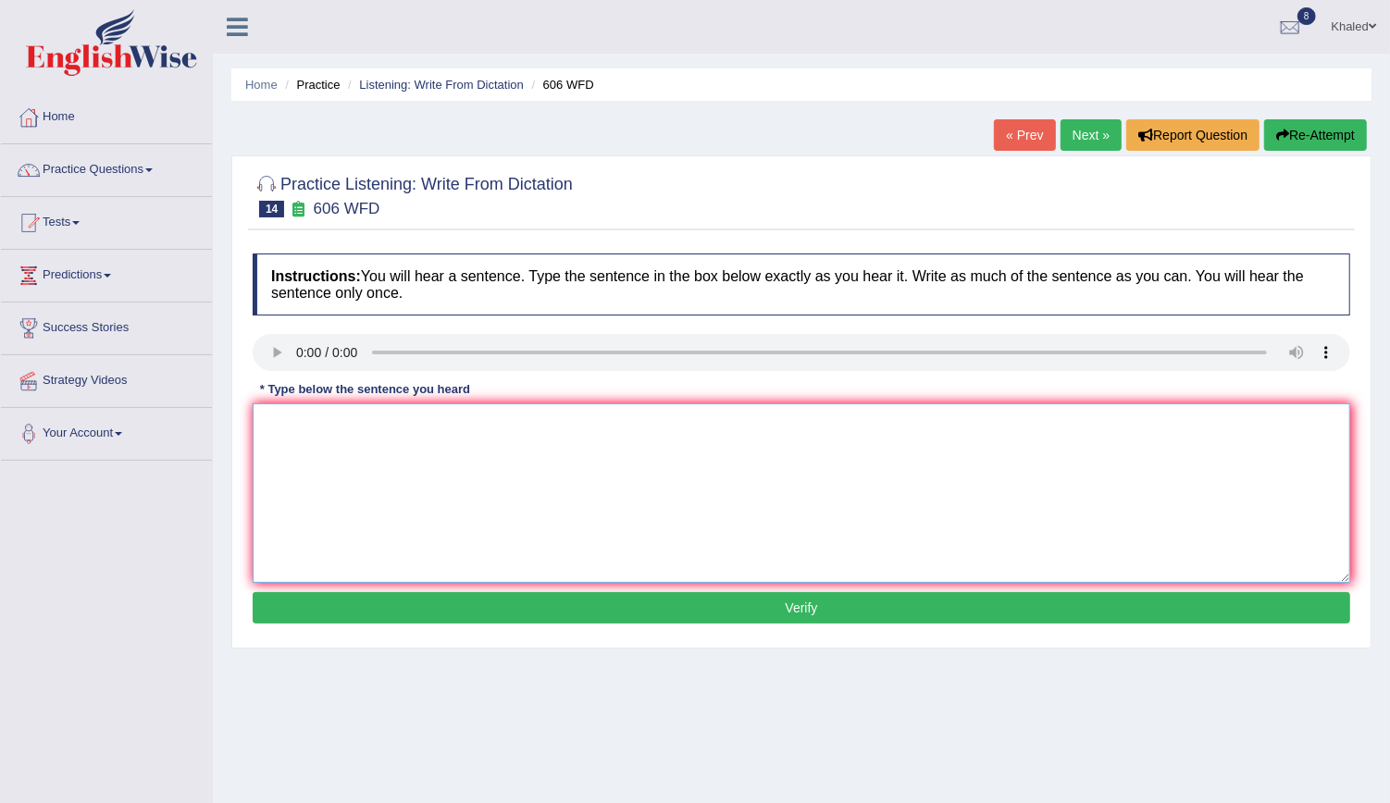
click at [361, 467] on textarea at bounding box center [802, 494] width 1098 height 180
type textarea "Students student will study a little large increase."
click at [416, 606] on button "Verify" at bounding box center [802, 607] width 1098 height 31
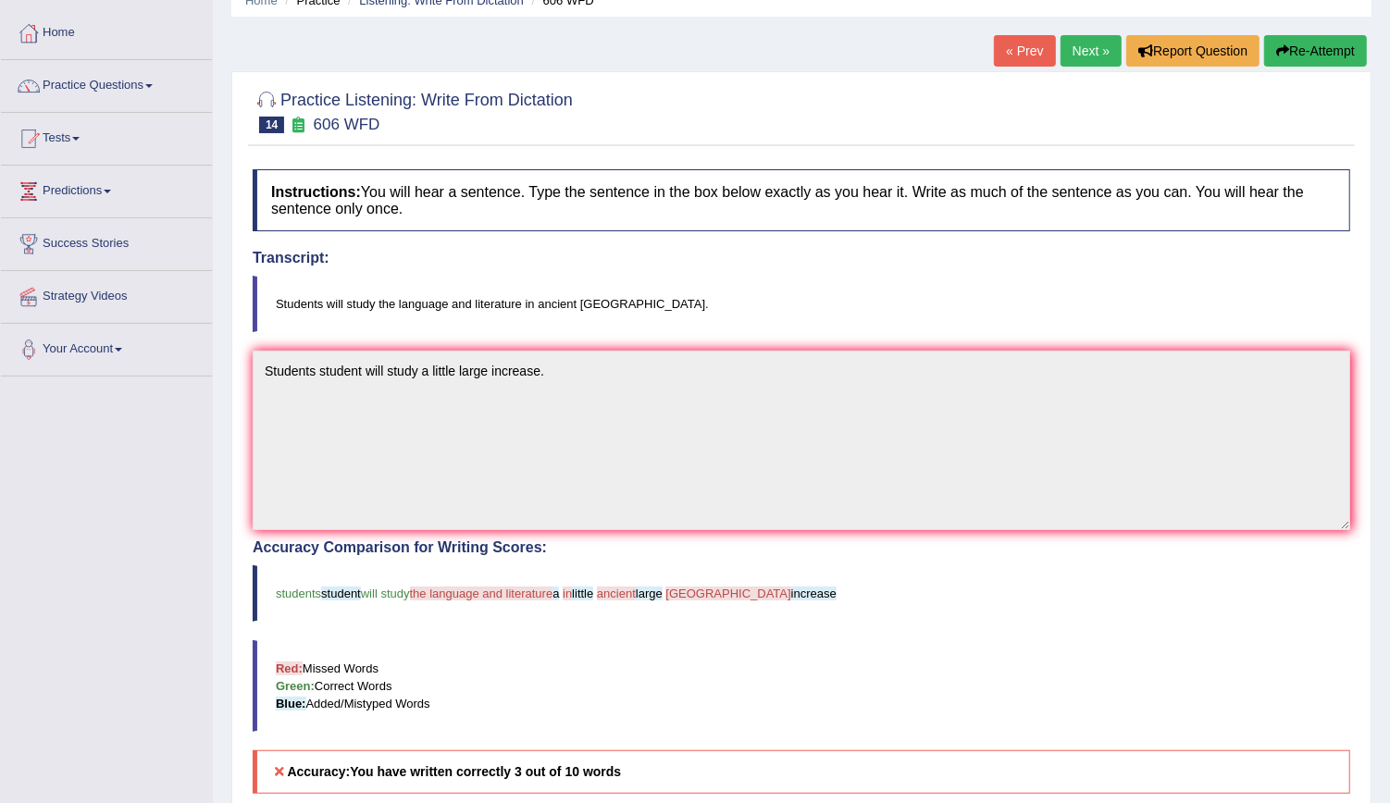
scroll to position [82, 0]
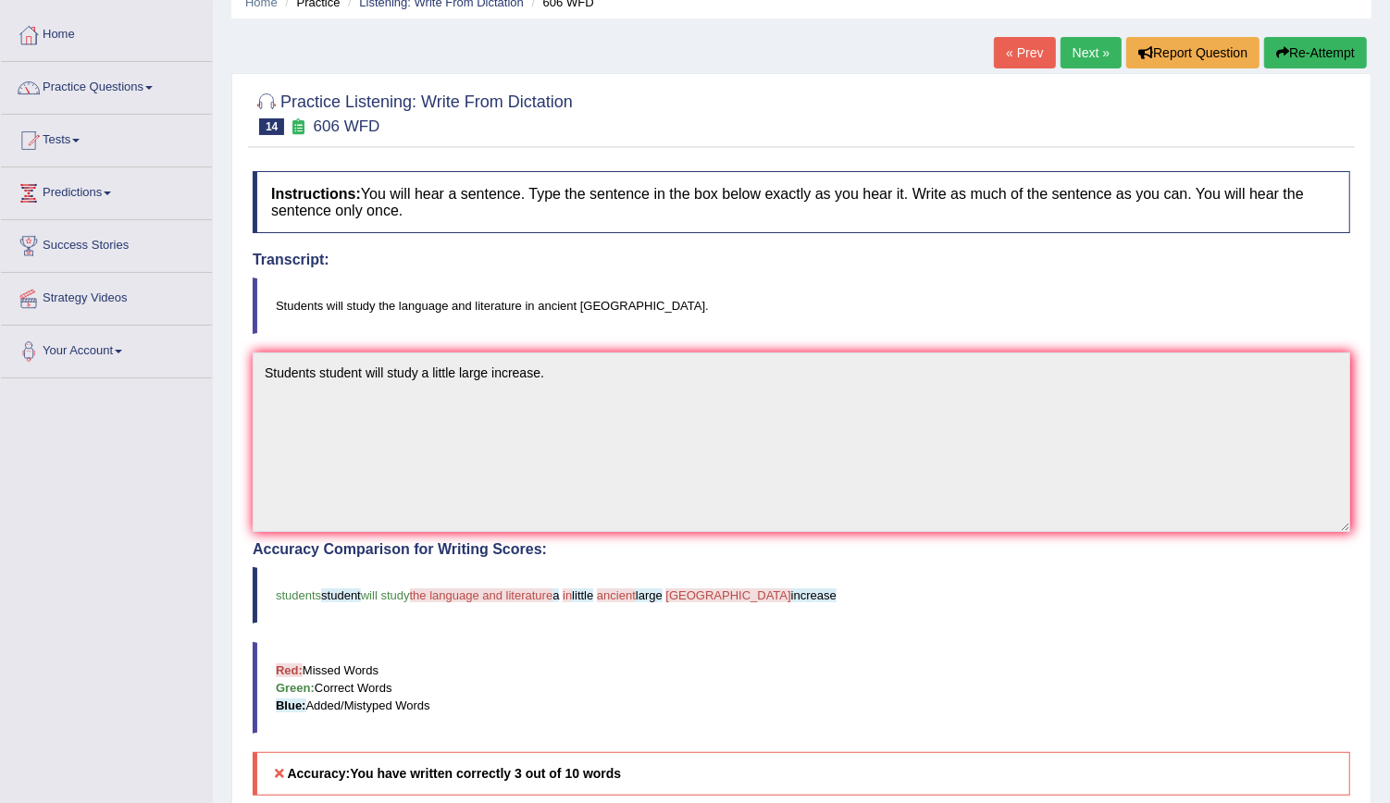
click at [1321, 56] on button "Re-Attempt" at bounding box center [1315, 52] width 103 height 31
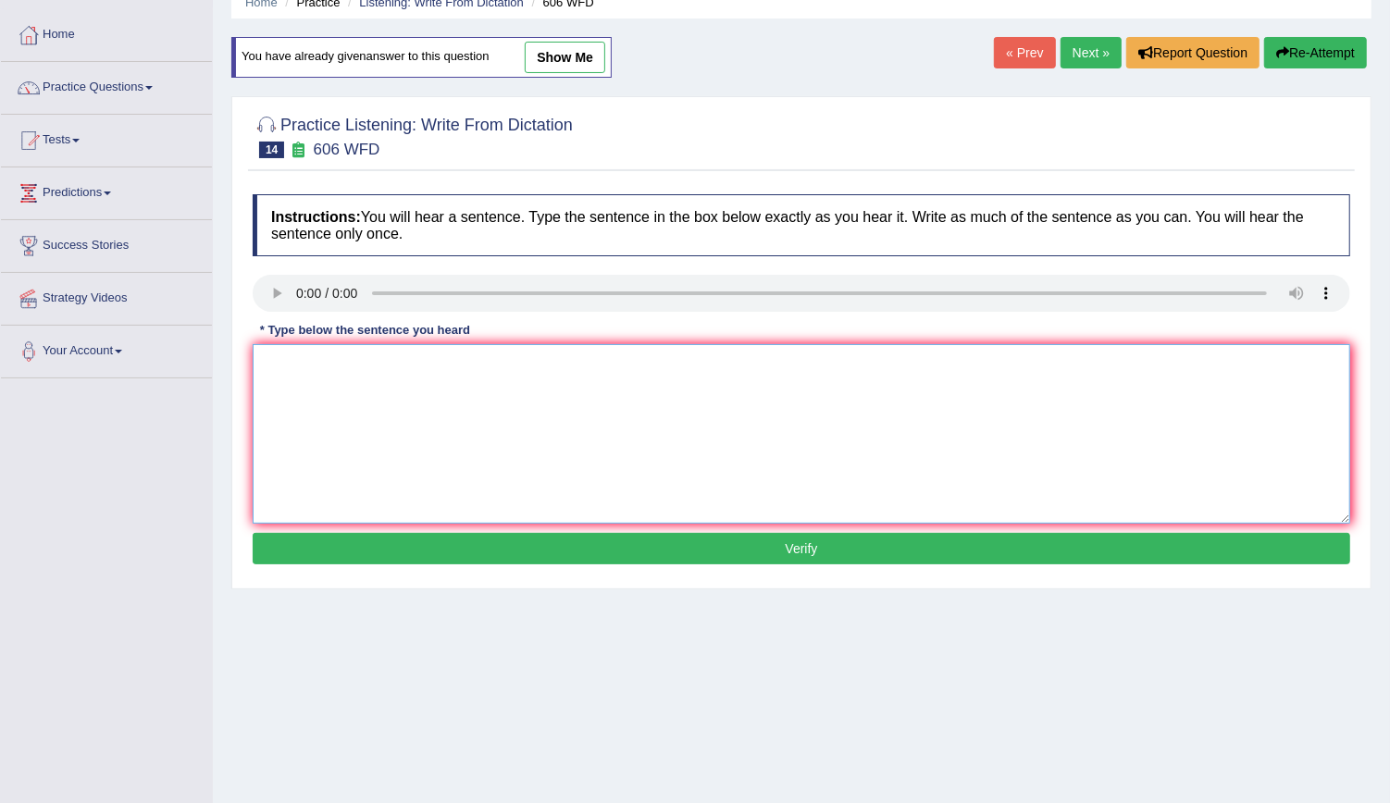
click at [330, 390] on textarea at bounding box center [802, 434] width 1098 height 180
type textarea "Students will study the language in a litr [GEOGRAPHIC_DATA]."
click at [453, 539] on button "Verify" at bounding box center [802, 548] width 1098 height 31
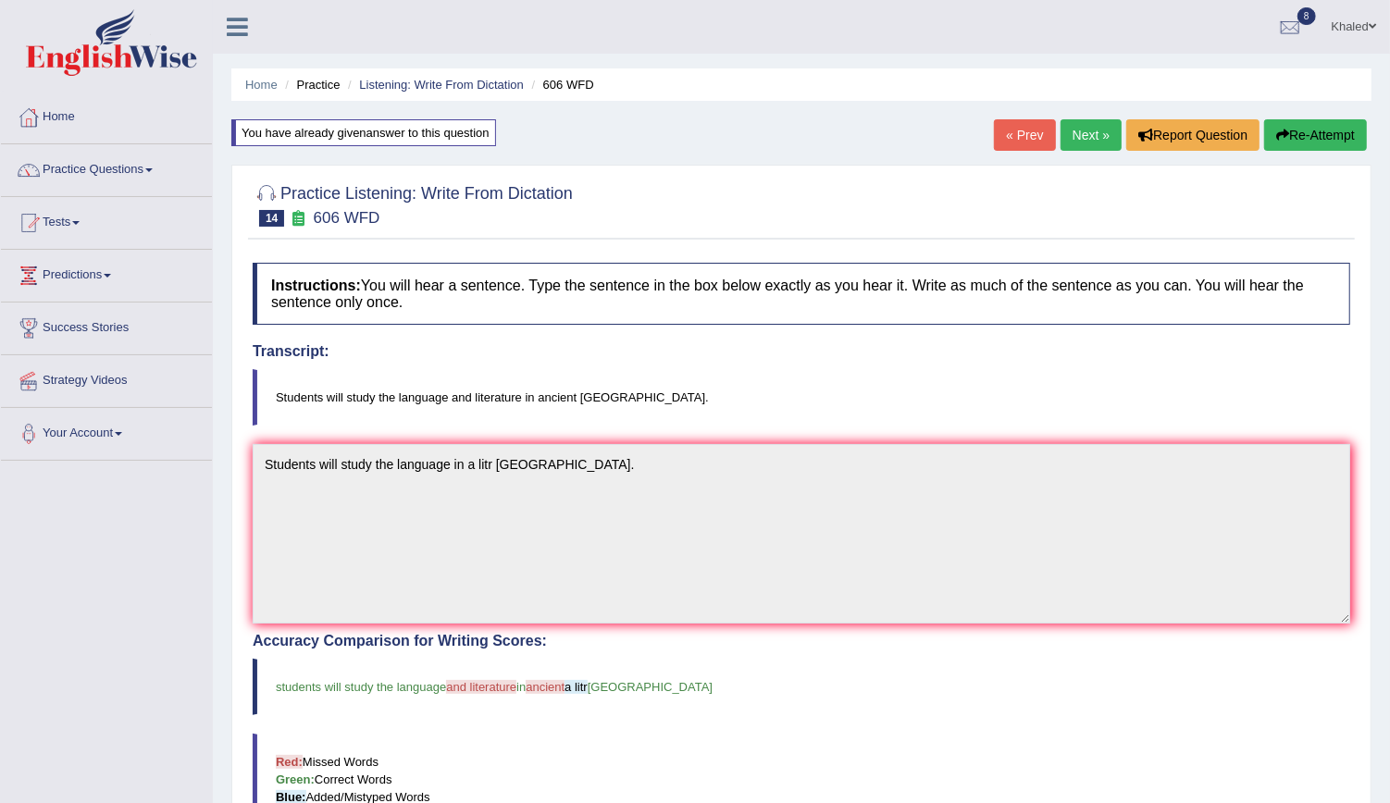
click at [1096, 138] on link "Next »" at bounding box center [1091, 134] width 61 height 31
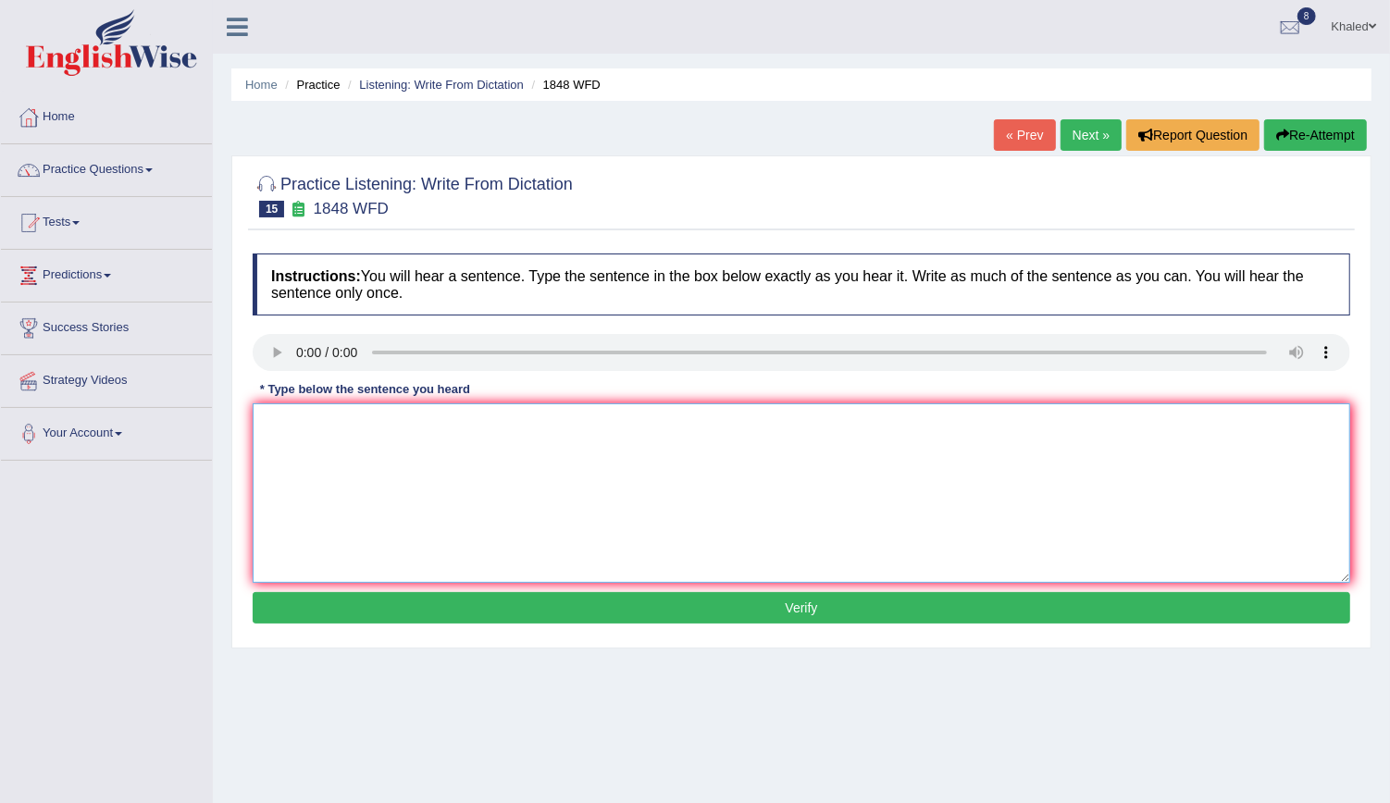
click at [315, 448] on textarea at bounding box center [802, 494] width 1098 height 180
type textarea "Students must present their to involve these this courses course."
click at [463, 614] on button "Verify" at bounding box center [802, 607] width 1098 height 31
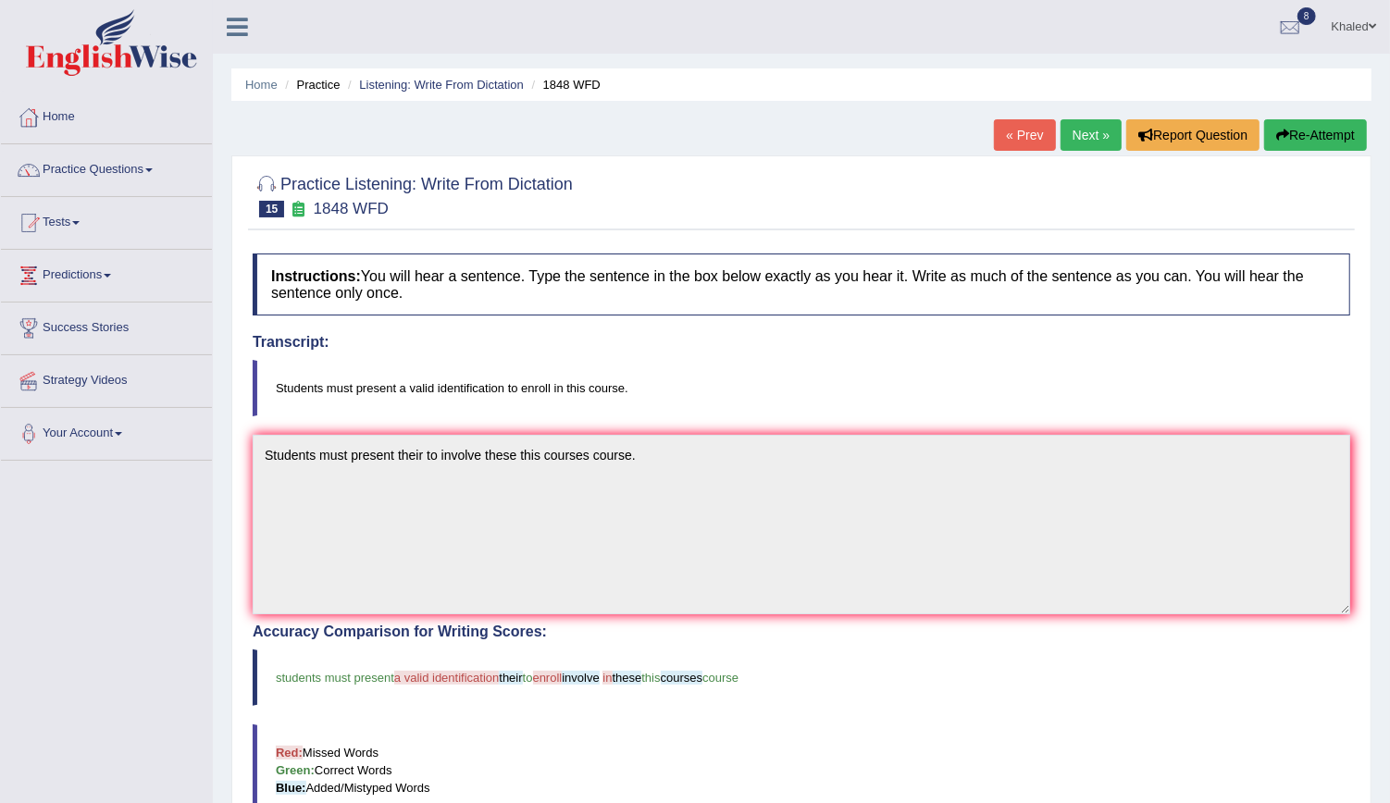
click at [1093, 136] on link "Next »" at bounding box center [1091, 134] width 61 height 31
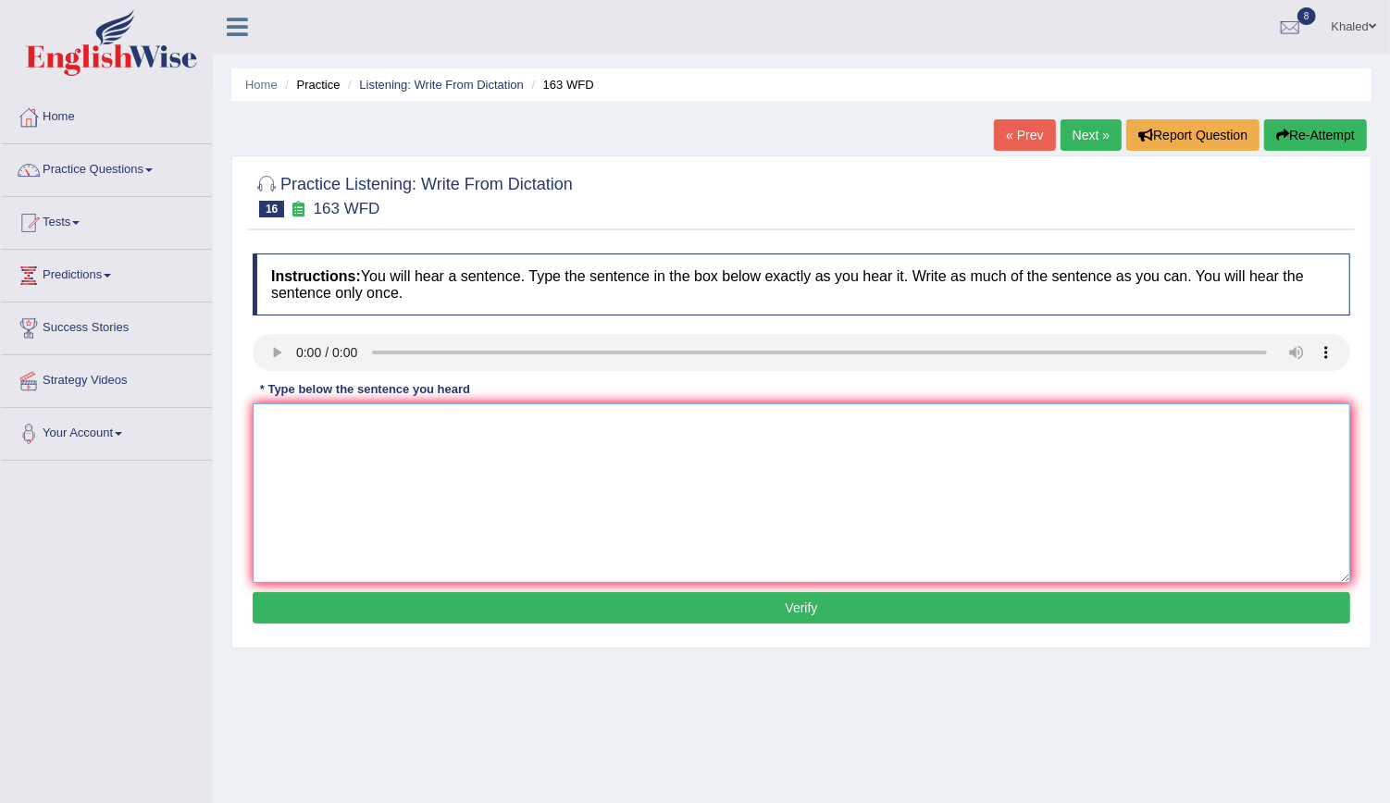
click at [366, 431] on textarea at bounding box center [802, 494] width 1098 height 180
type textarea "A number od assignment should be for the conference."
click at [534, 588] on div "Instructions: You will hear a sentence. Type the sentence in the box below exac…" at bounding box center [801, 441] width 1107 height 394
click at [529, 606] on button "Verify" at bounding box center [802, 607] width 1098 height 31
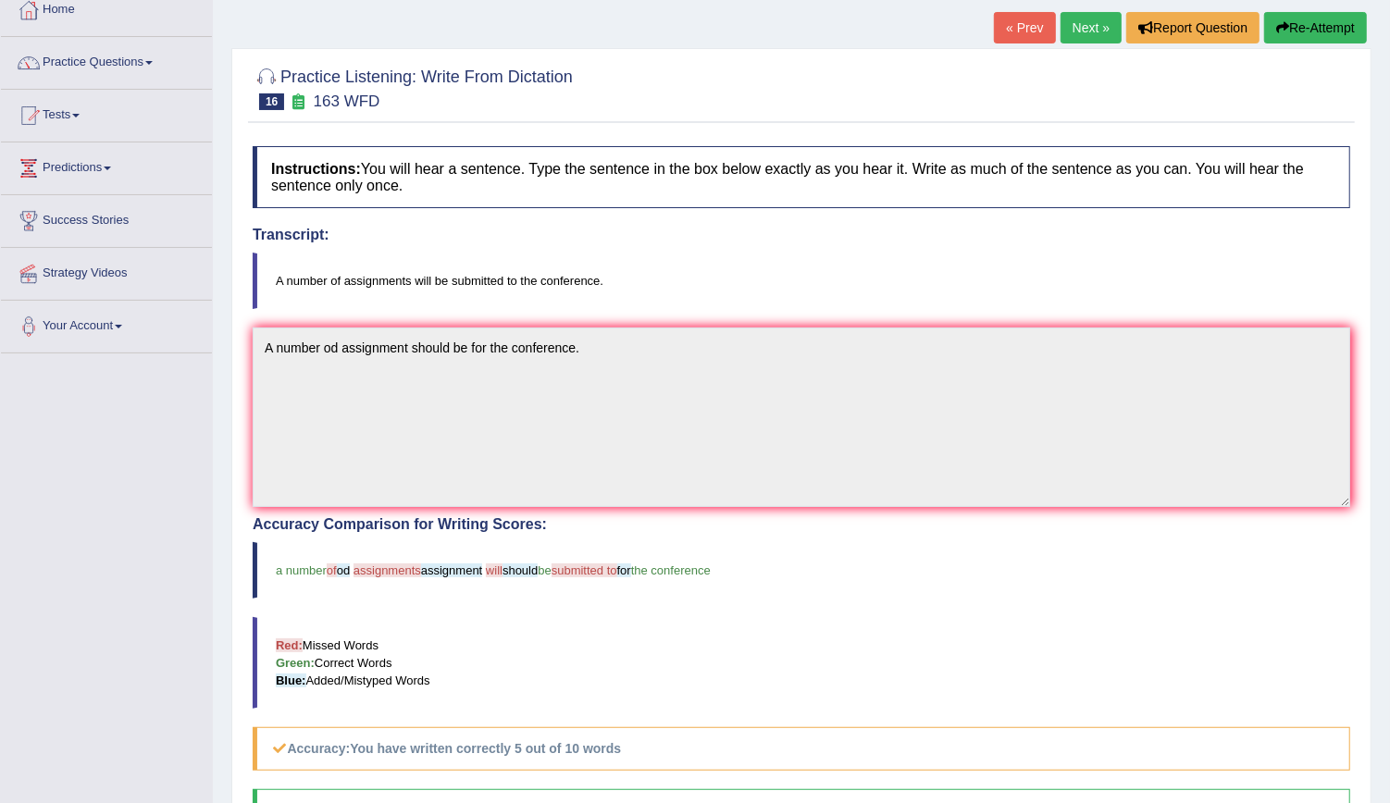
scroll to position [103, 0]
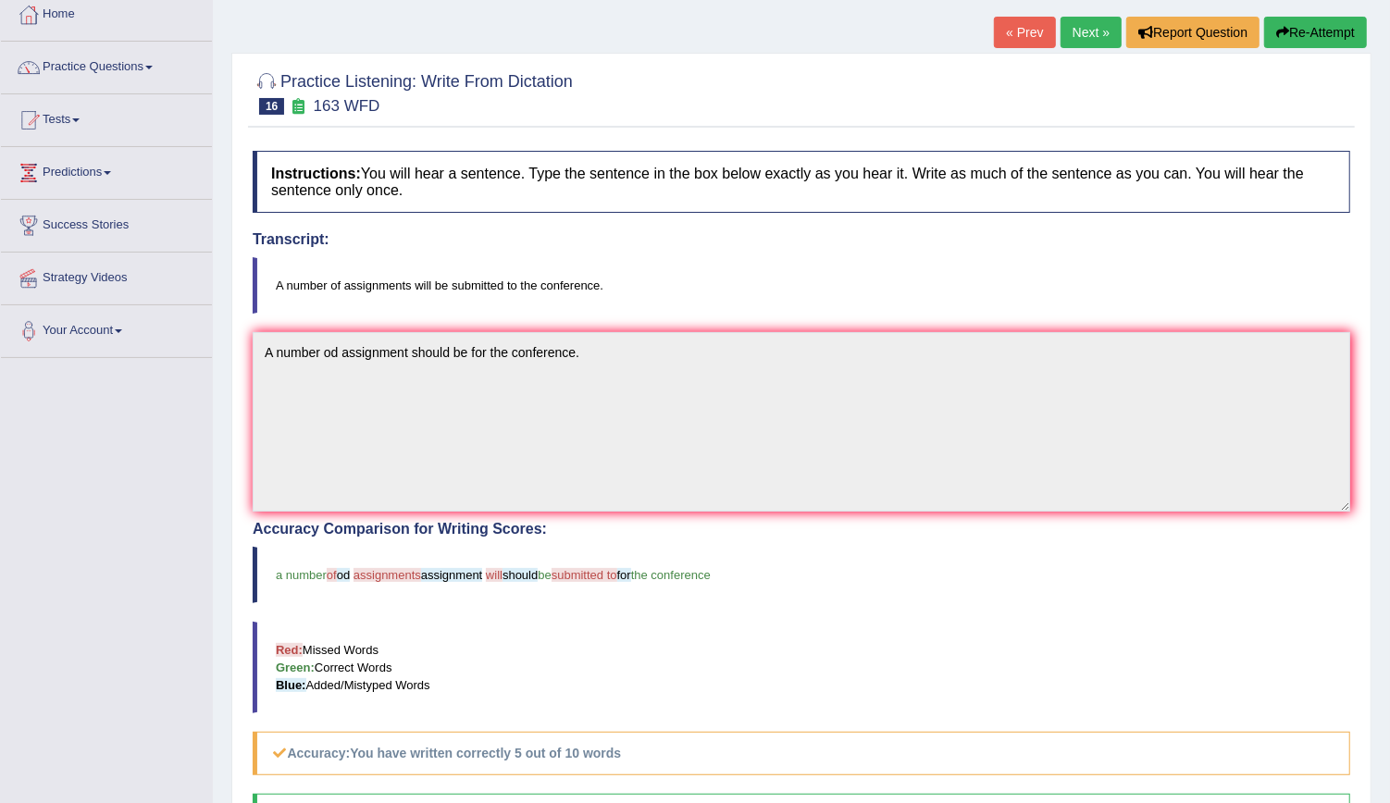
click at [1103, 24] on link "Next »" at bounding box center [1091, 32] width 61 height 31
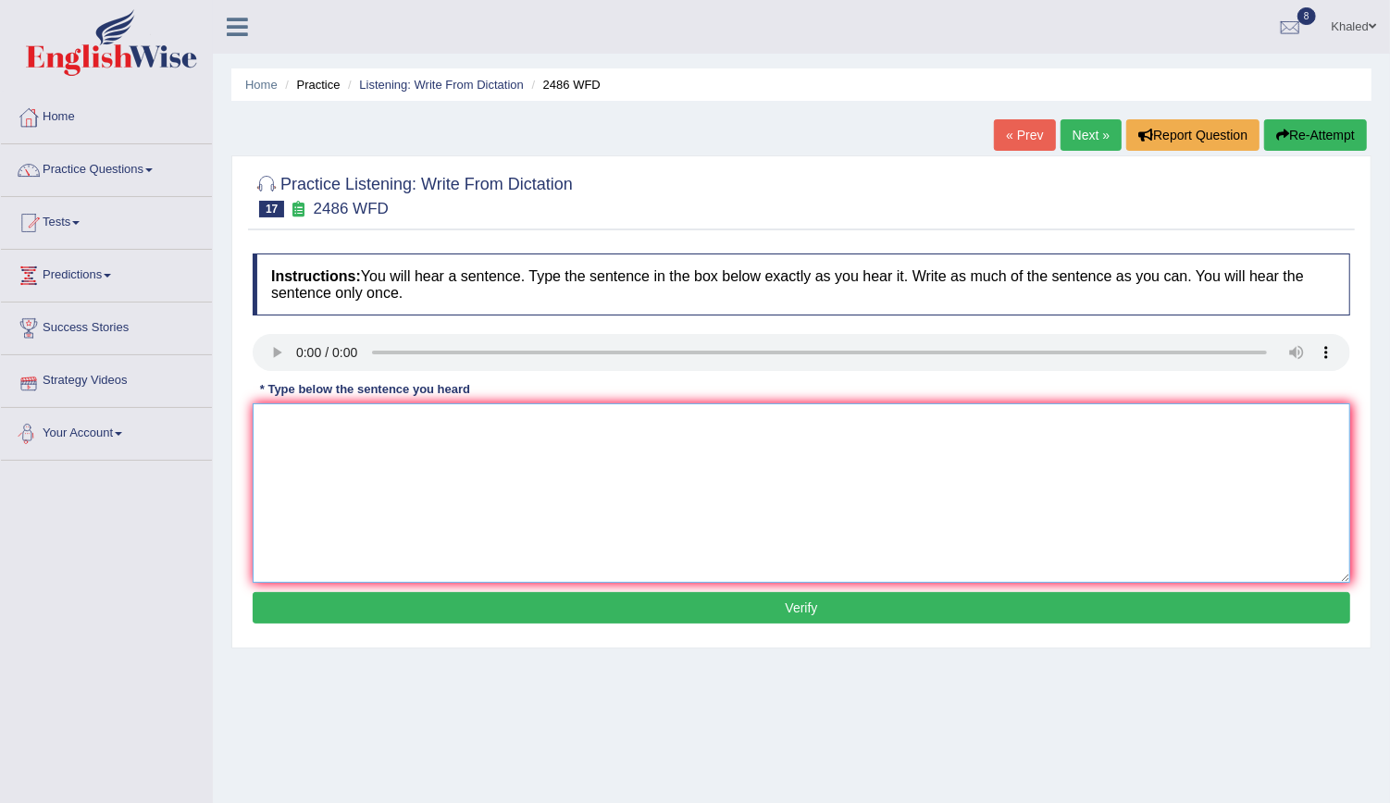
click at [417, 426] on textarea at bounding box center [802, 494] width 1098 height 180
type textarea "It is quite clear that across the world."
click at [517, 604] on button "Verify" at bounding box center [802, 607] width 1098 height 31
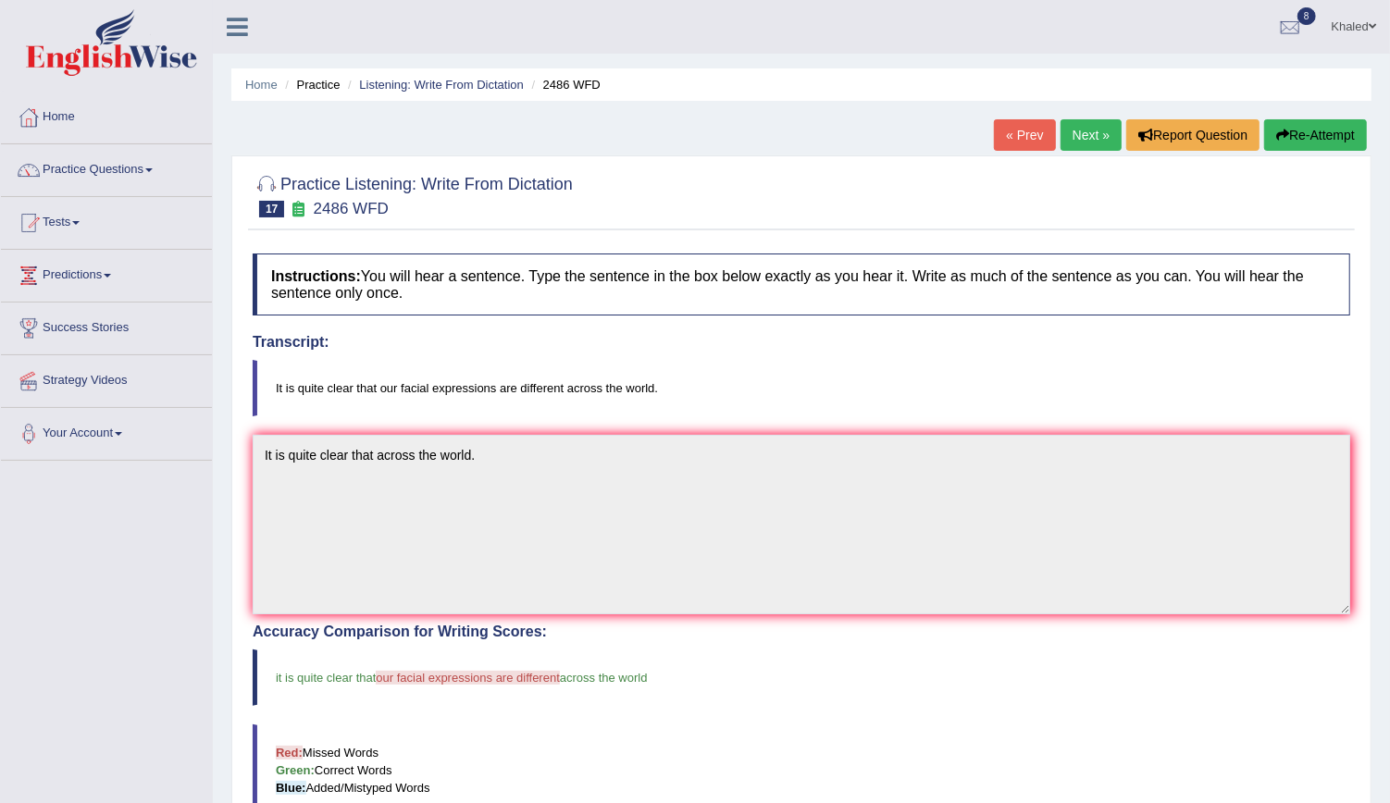
click at [1091, 142] on link "Next »" at bounding box center [1091, 134] width 61 height 31
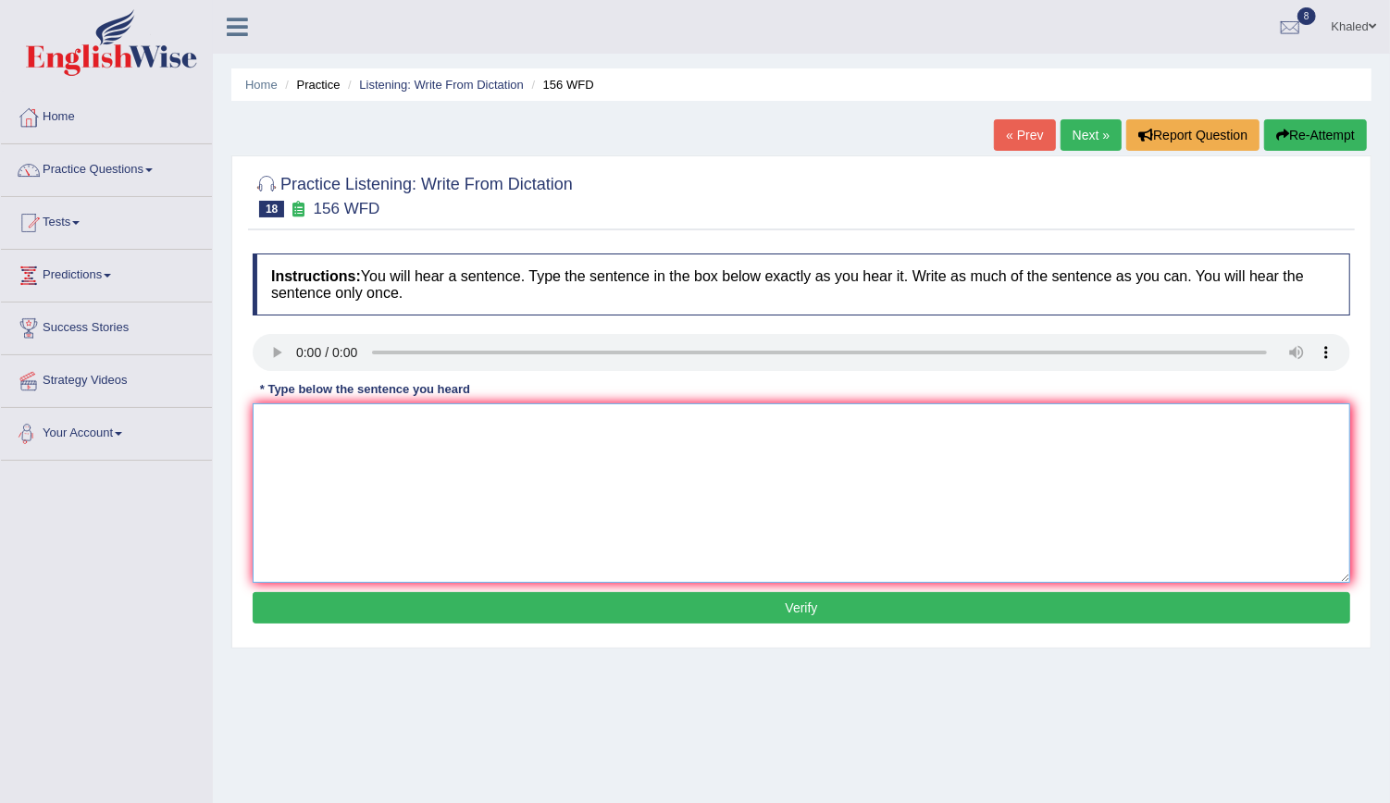
click at [330, 441] on textarea at bounding box center [802, 494] width 1098 height 180
type textarea "All of your assignments are due by tomorrow."
click at [461, 601] on button "Verify" at bounding box center [802, 607] width 1098 height 31
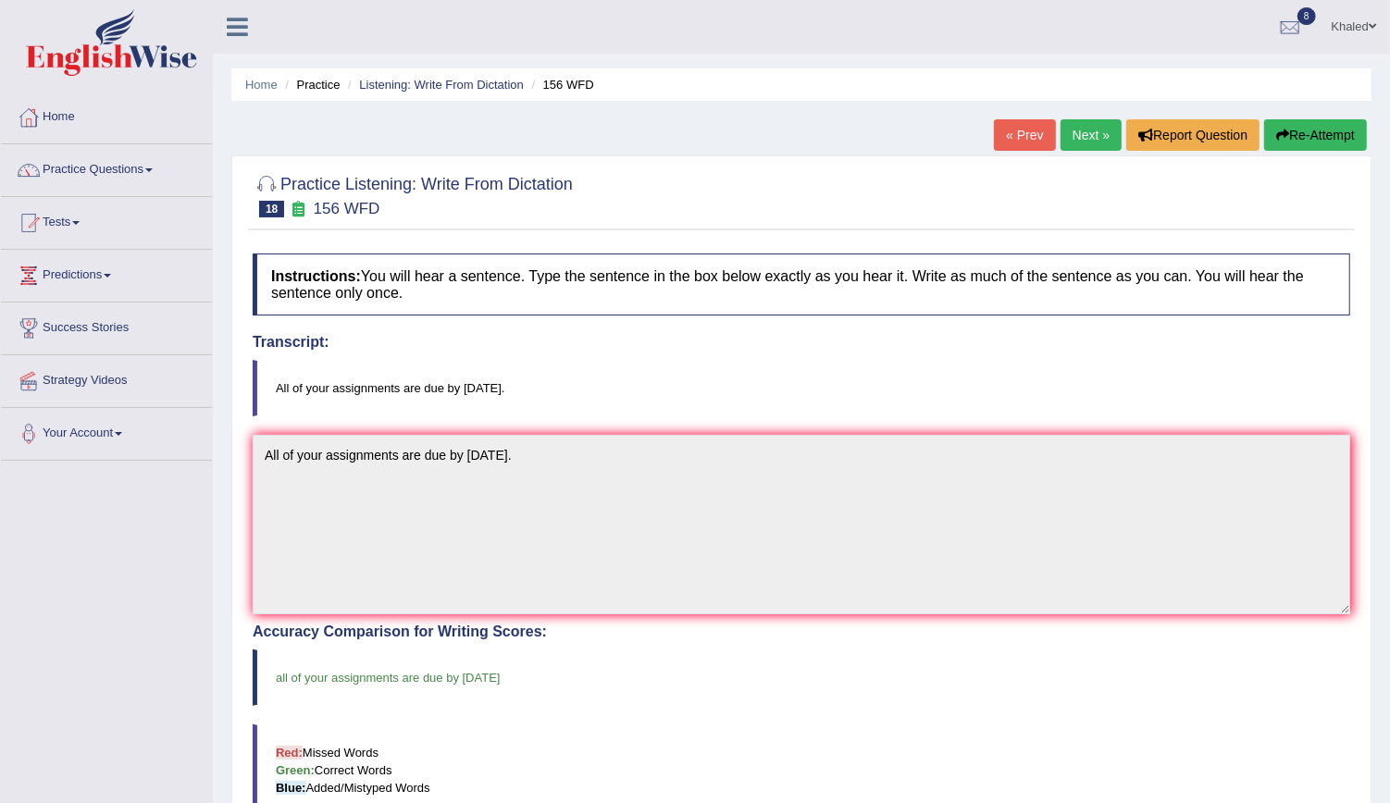
click at [1089, 130] on link "Next »" at bounding box center [1091, 134] width 61 height 31
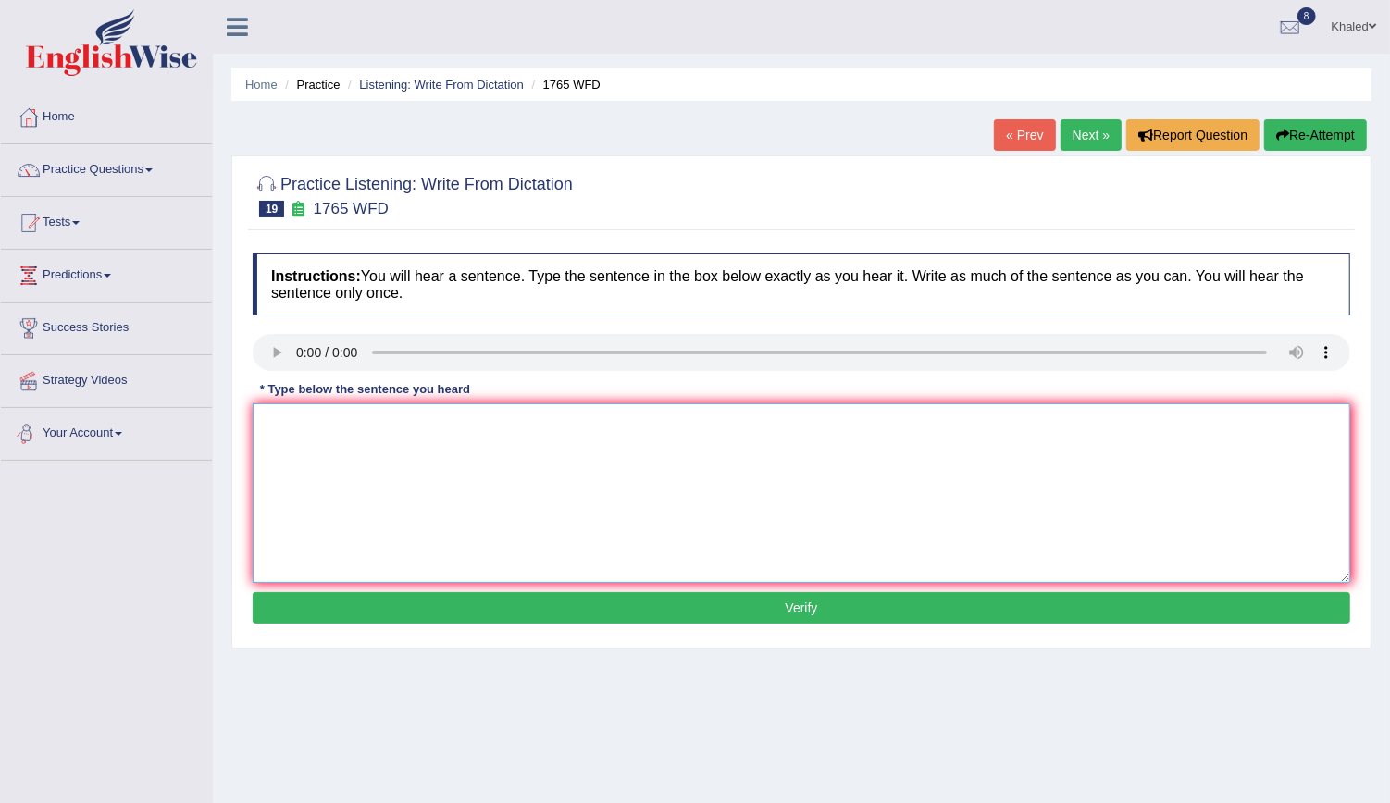
click at [326, 442] on textarea at bounding box center [802, 494] width 1098 height 180
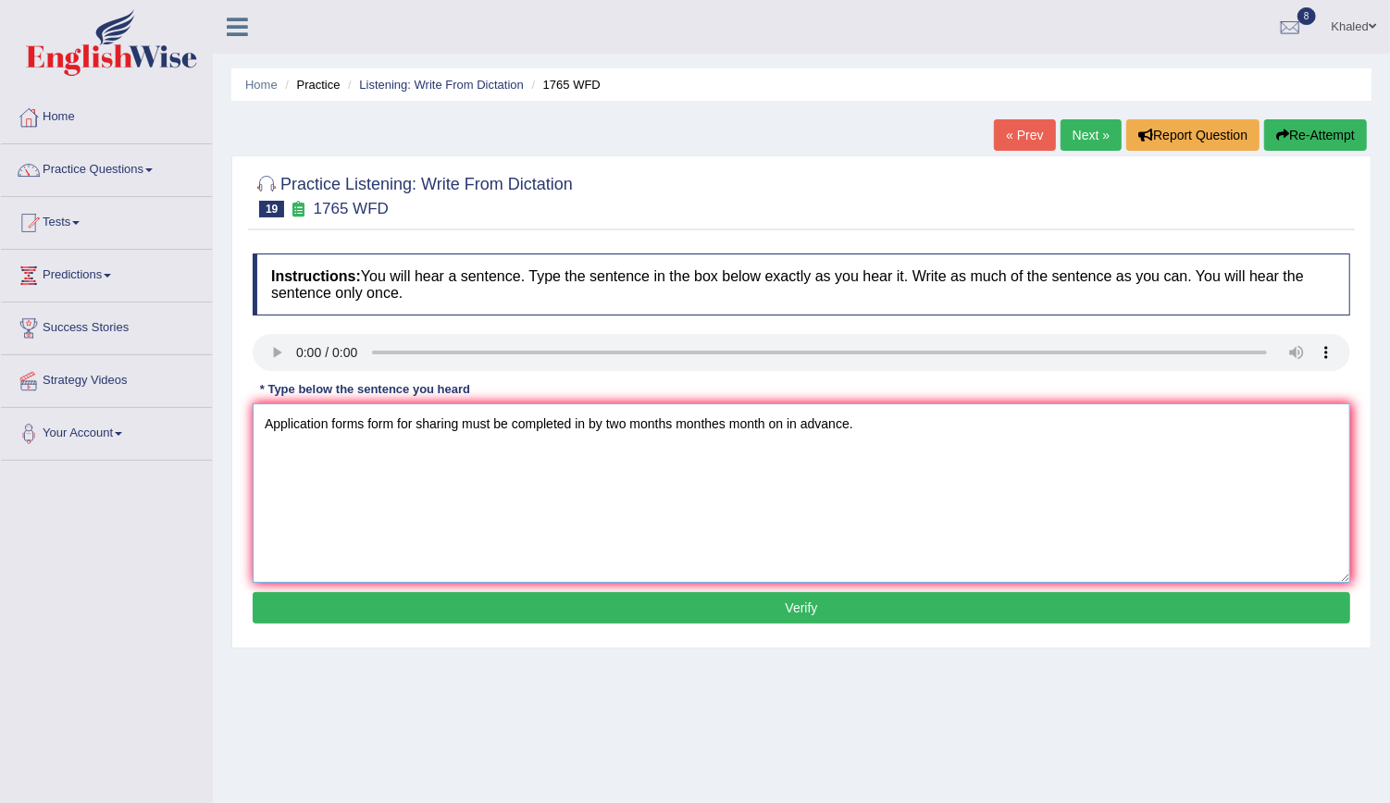
type textarea "Application forms form for sharing must be completed in by two months monthes m…"
click at [408, 598] on button "Verify" at bounding box center [802, 607] width 1098 height 31
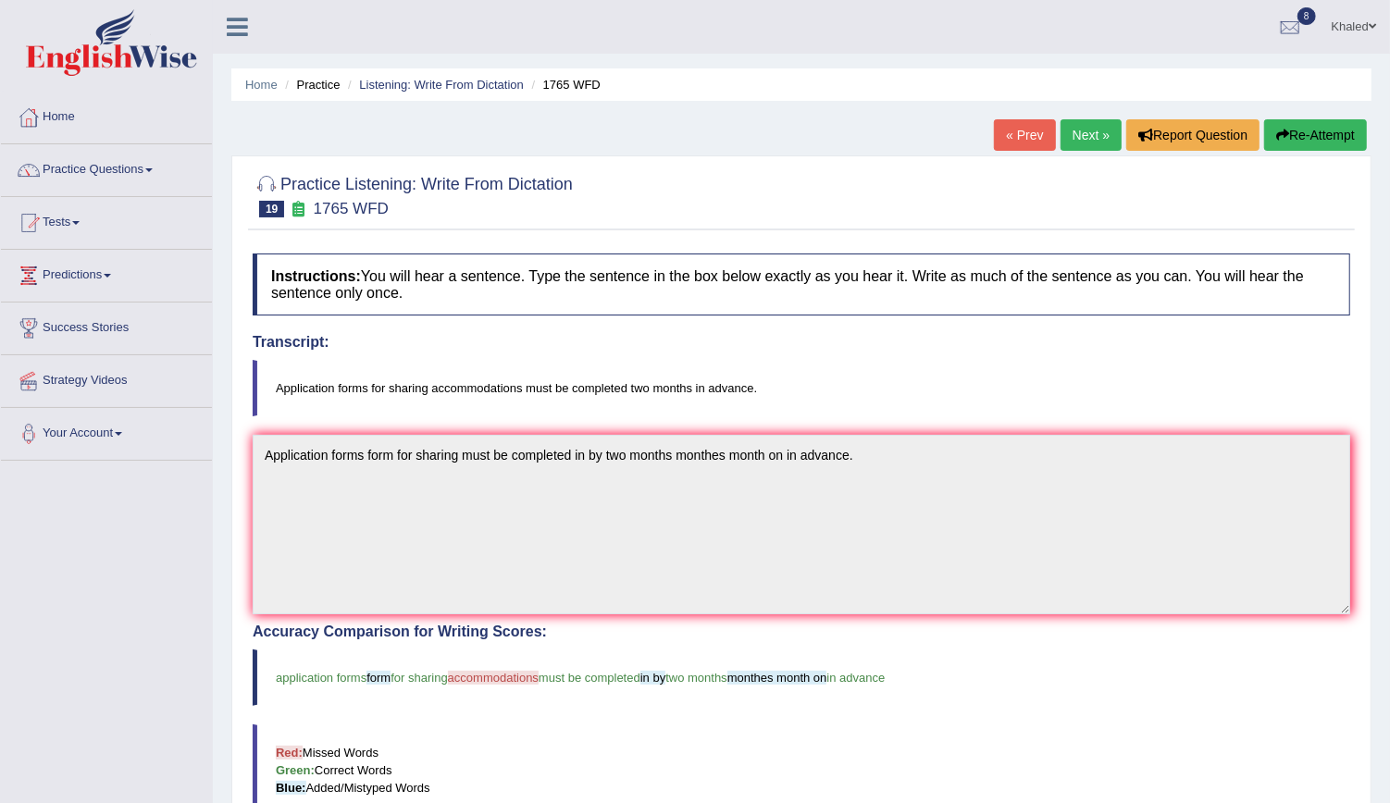
click at [1078, 125] on link "Next »" at bounding box center [1091, 134] width 61 height 31
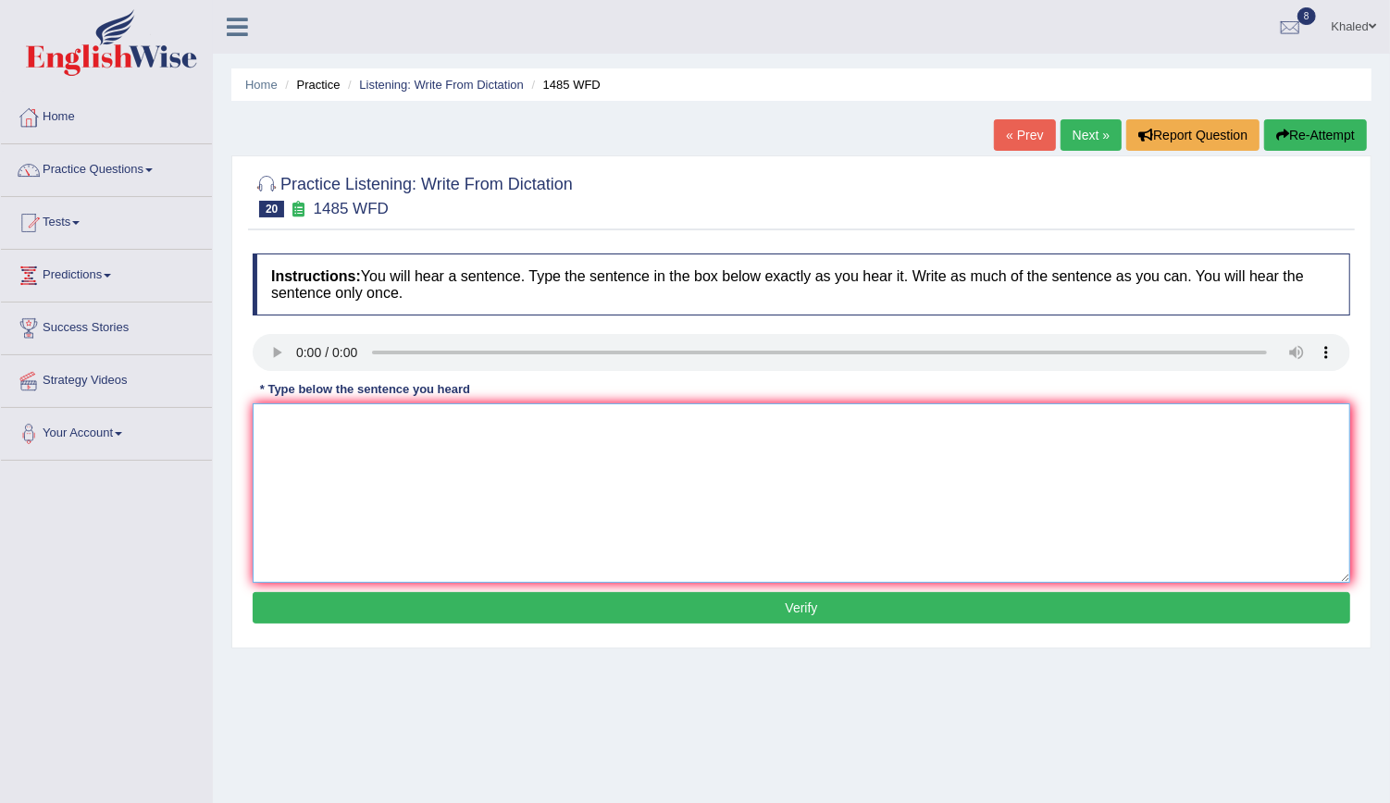
click at [323, 441] on textarea at bounding box center [802, 494] width 1098 height 180
type textarea "Coursework course work gives give the students the chance to the subject subjec…"
click at [391, 599] on button "Verify" at bounding box center [802, 607] width 1098 height 31
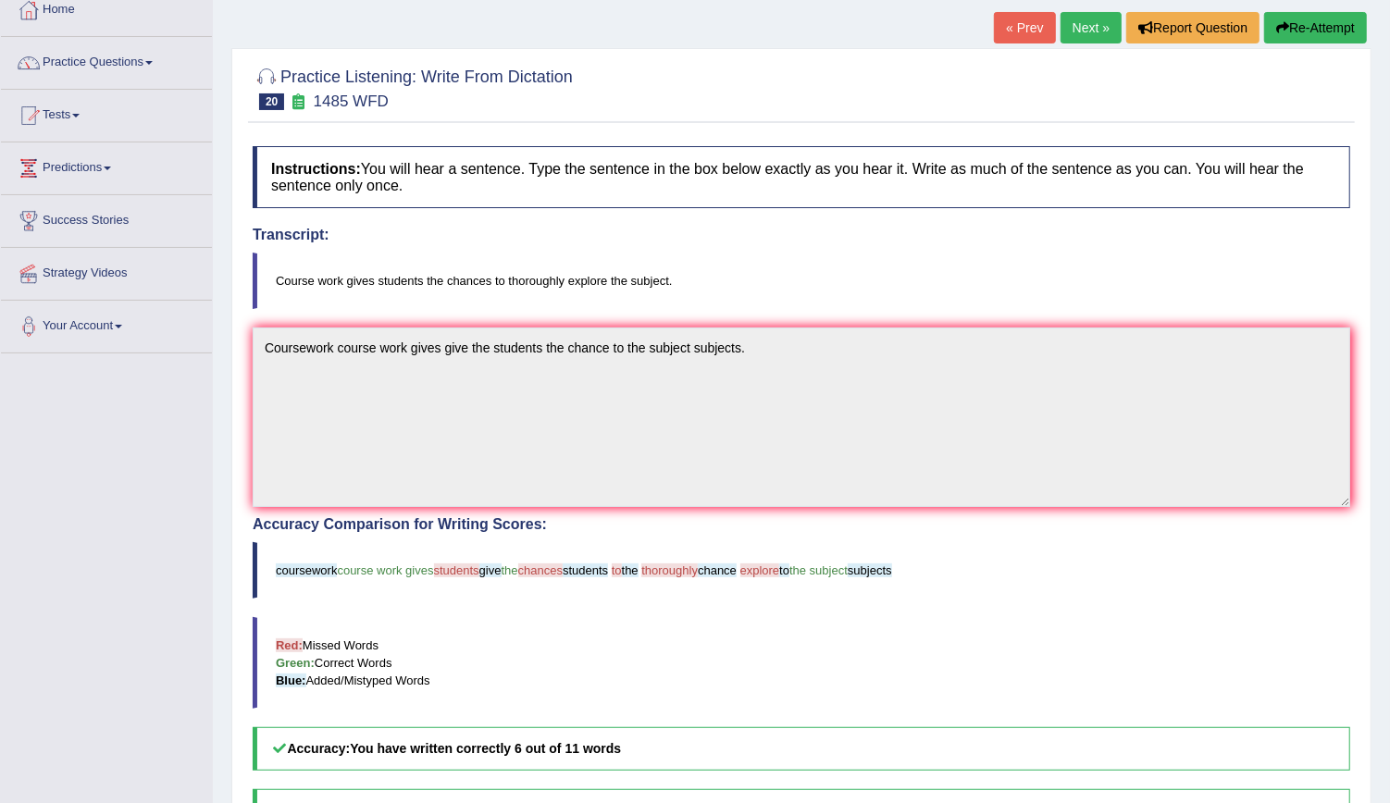
scroll to position [24, 0]
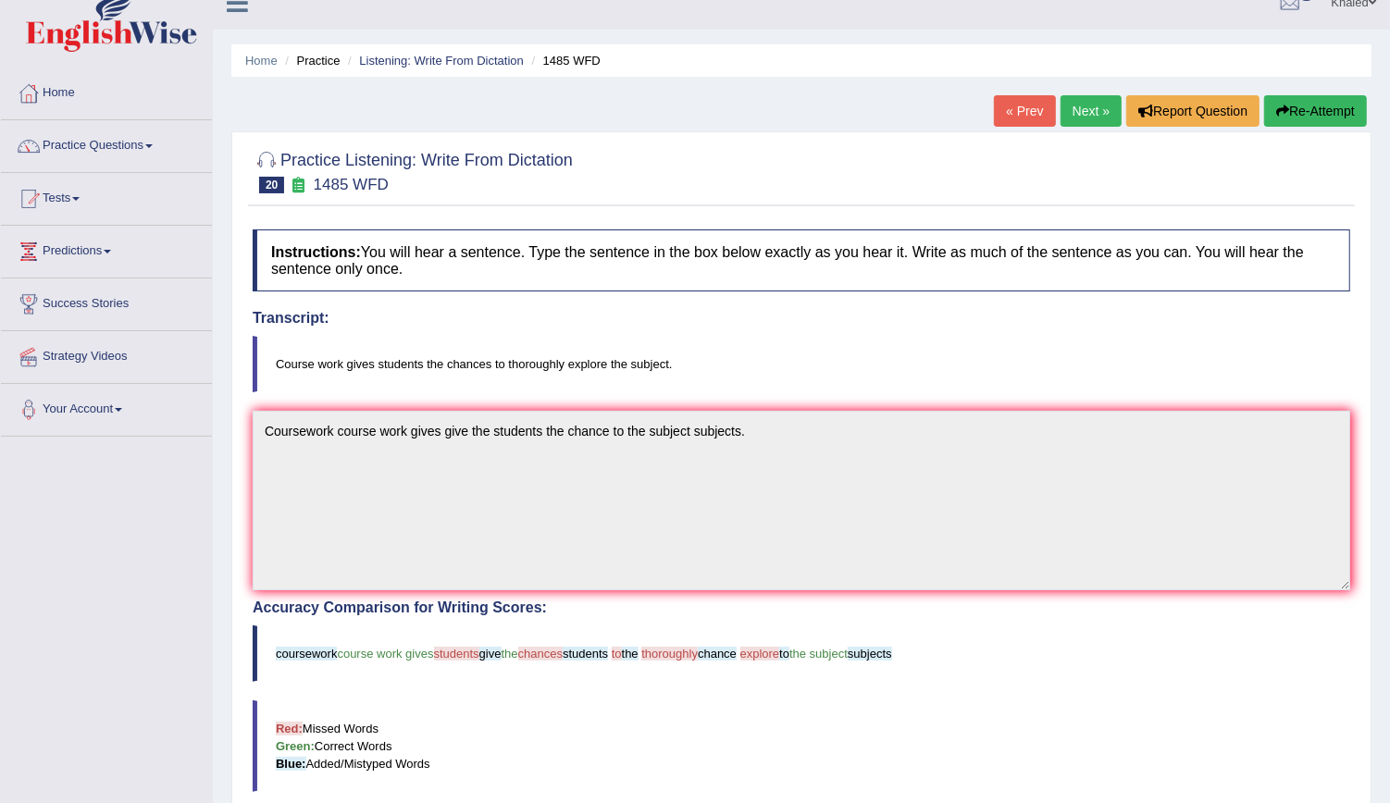
click at [1085, 118] on link "Next »" at bounding box center [1091, 110] width 61 height 31
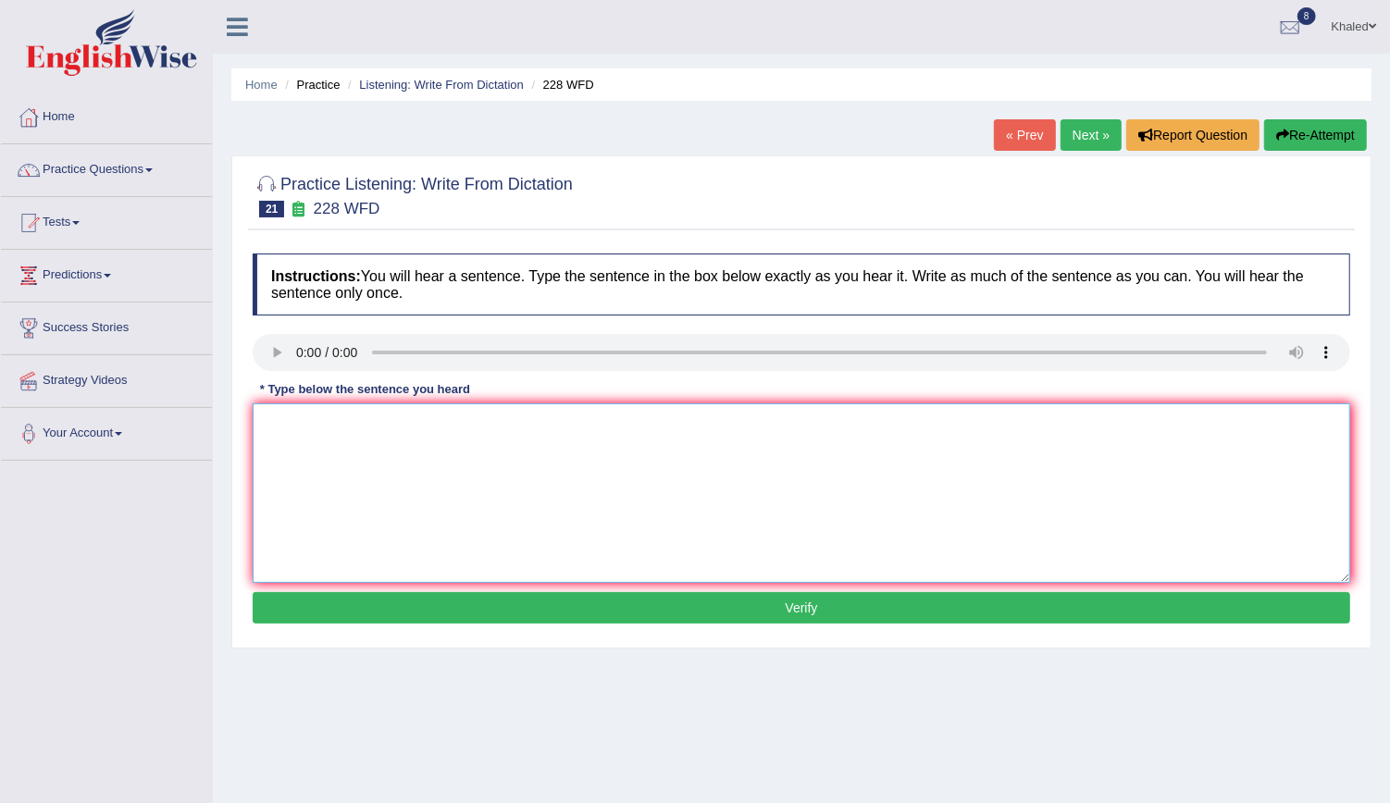
click at [330, 438] on textarea at bounding box center [802, 494] width 1098 height 180
click at [582, 427] on textarea "Computer sciense science has is the popular universty course" at bounding box center [802, 494] width 1098 height 180
click at [702, 415] on textarea "Computer sciense science has is the popular universty computer course" at bounding box center [802, 494] width 1098 height 180
type textarea "Computer sciense science has is the popular universty computer course."
click at [577, 621] on div "Instructions: You will hear a sentence. Type the sentence in the box below exac…" at bounding box center [801, 441] width 1107 height 394
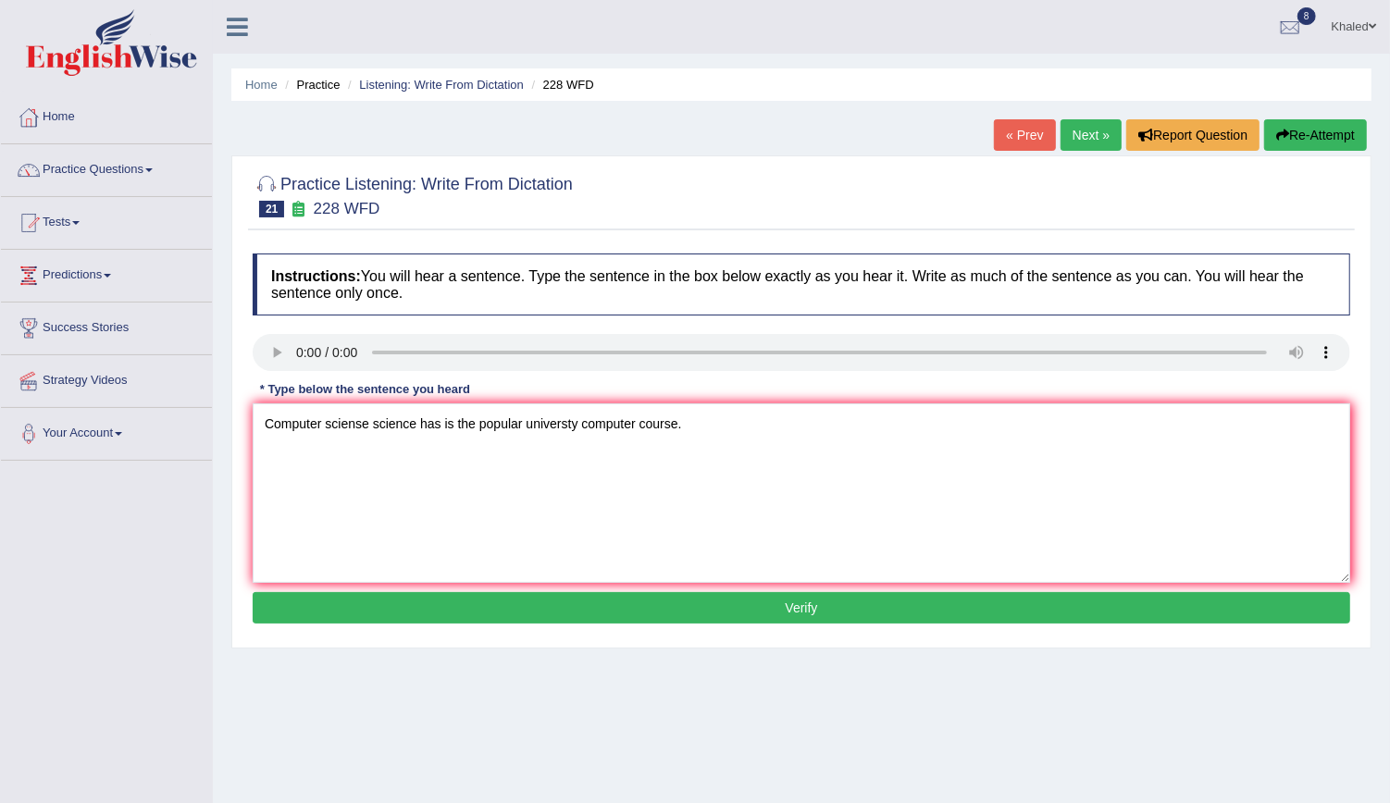
click at [582, 616] on button "Verify" at bounding box center [802, 607] width 1098 height 31
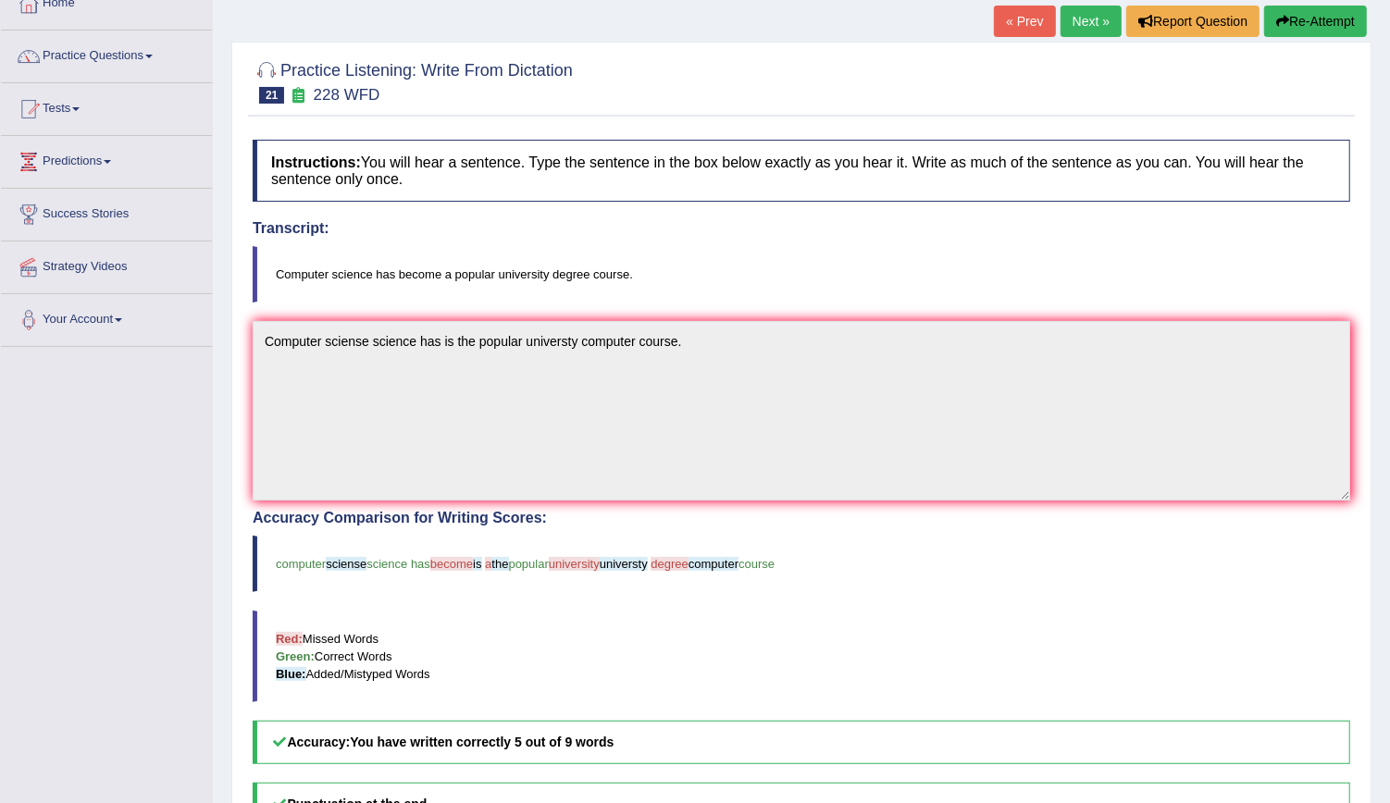
scroll to position [74, 0]
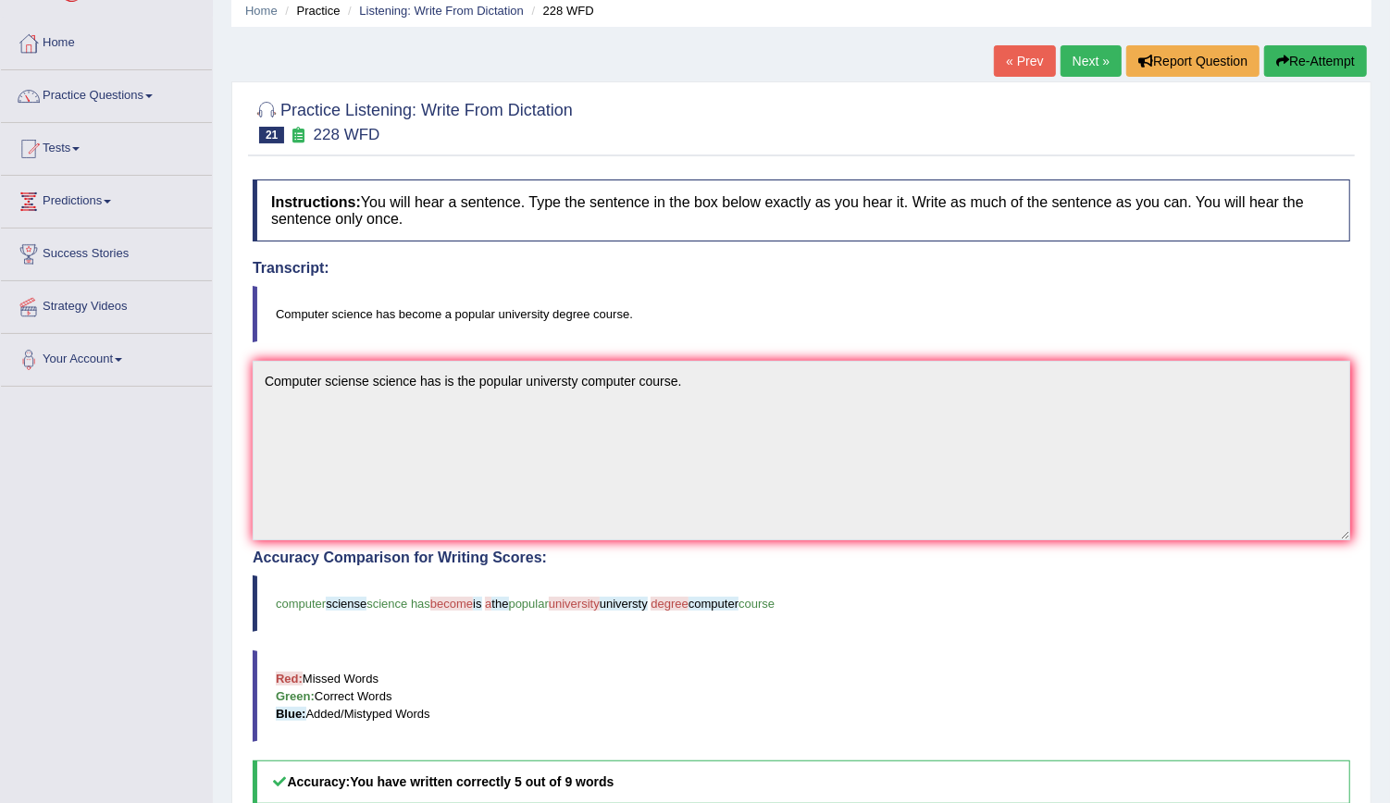
click at [1100, 63] on link "Next »" at bounding box center [1091, 60] width 61 height 31
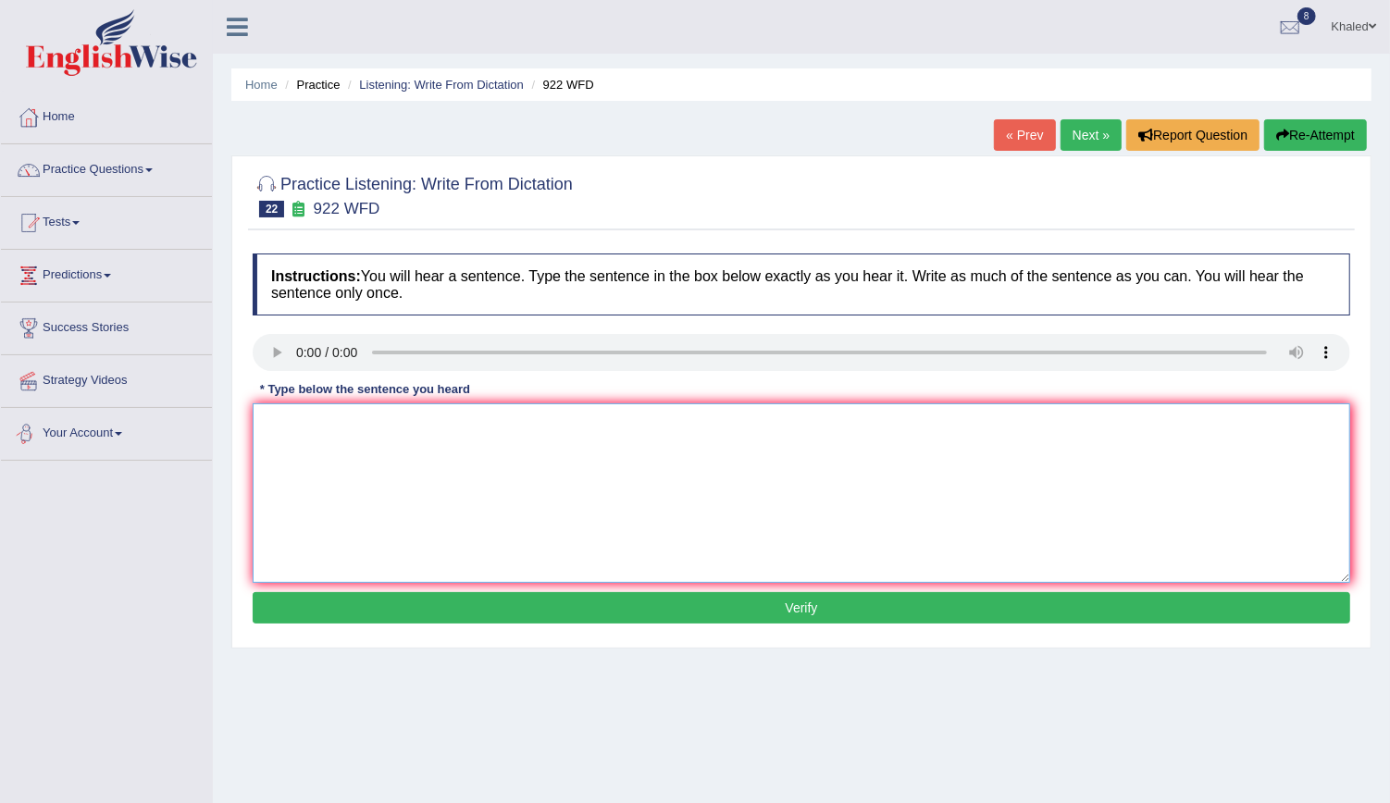
click at [292, 454] on textarea at bounding box center [802, 494] width 1098 height 180
type textarea "Students student attendance to the conference first."
click at [449, 613] on button "Verify" at bounding box center [802, 607] width 1098 height 31
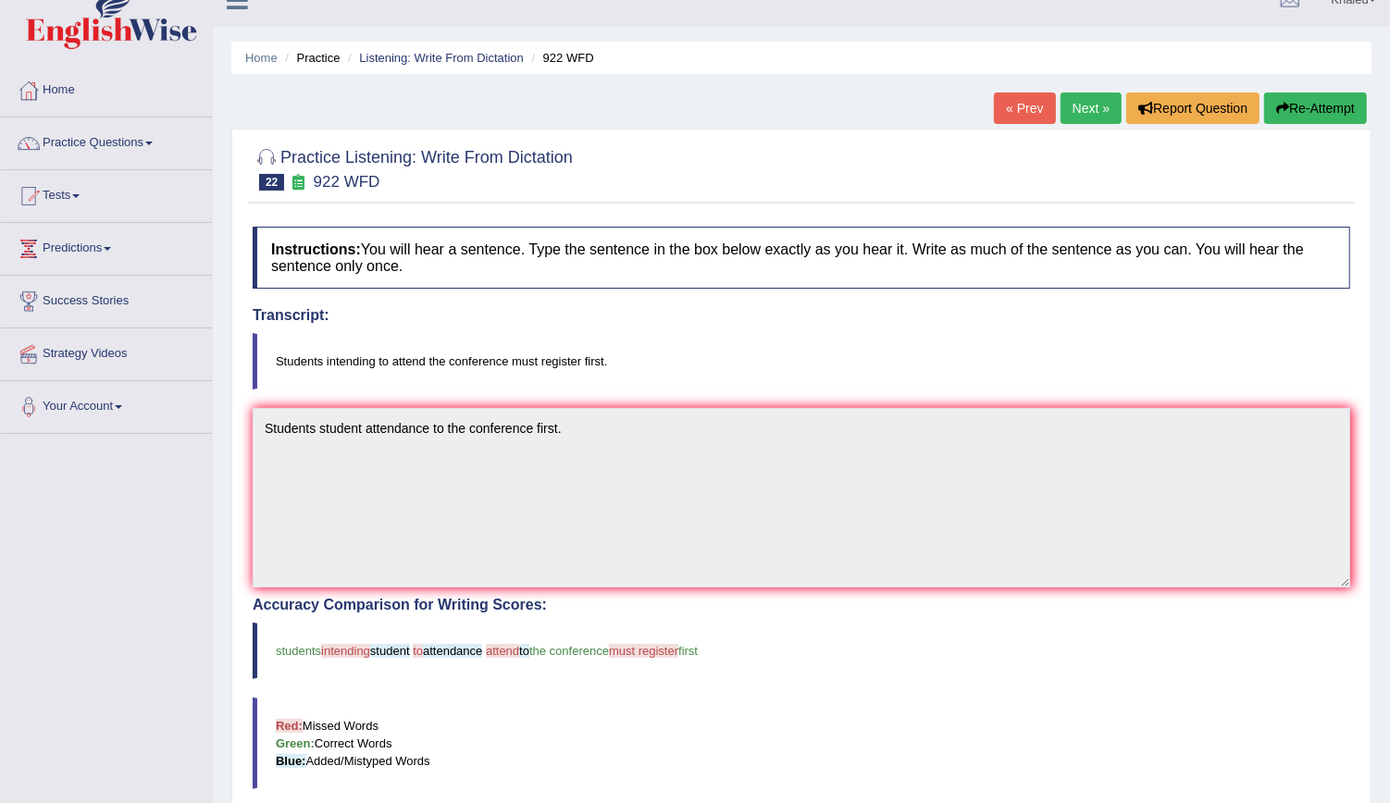
scroll to position [27, 0]
click at [1098, 112] on link "Next »" at bounding box center [1091, 108] width 61 height 31
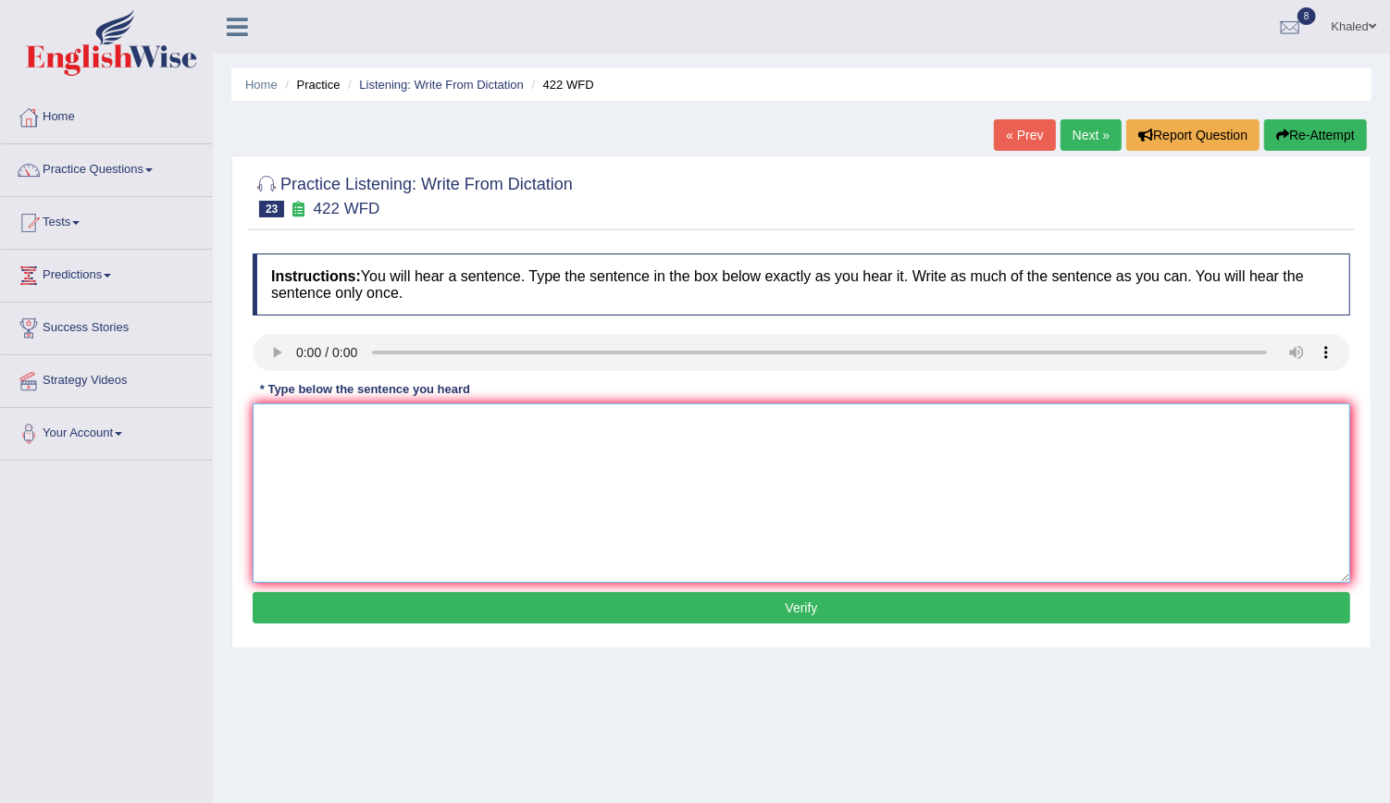
click at [322, 447] on textarea at bounding box center [802, 494] width 1098 height 180
type textarea "The most important details of the argument are missing."
click at [440, 613] on button "Verify" at bounding box center [802, 607] width 1098 height 31
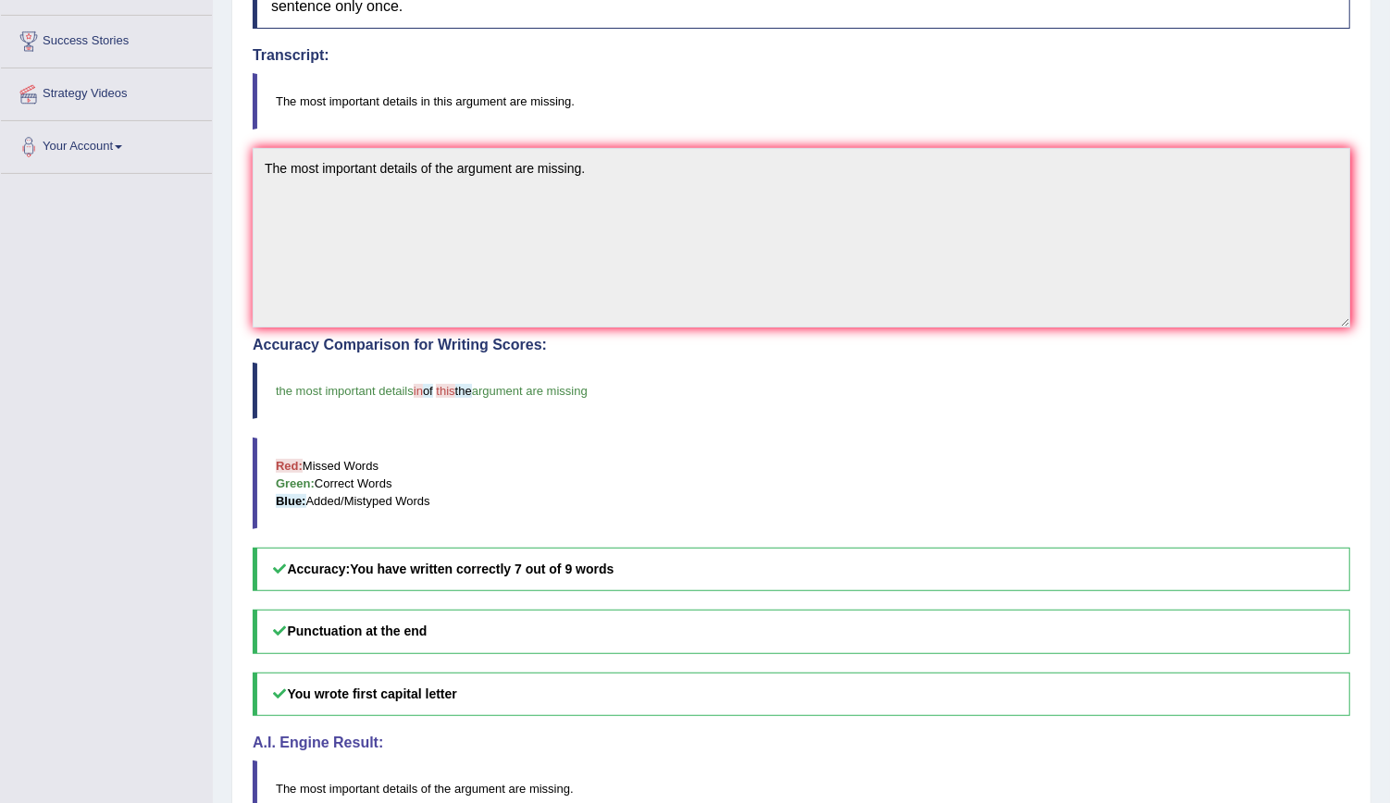
scroll to position [296, 0]
